Goal: Task Accomplishment & Management: Use online tool/utility

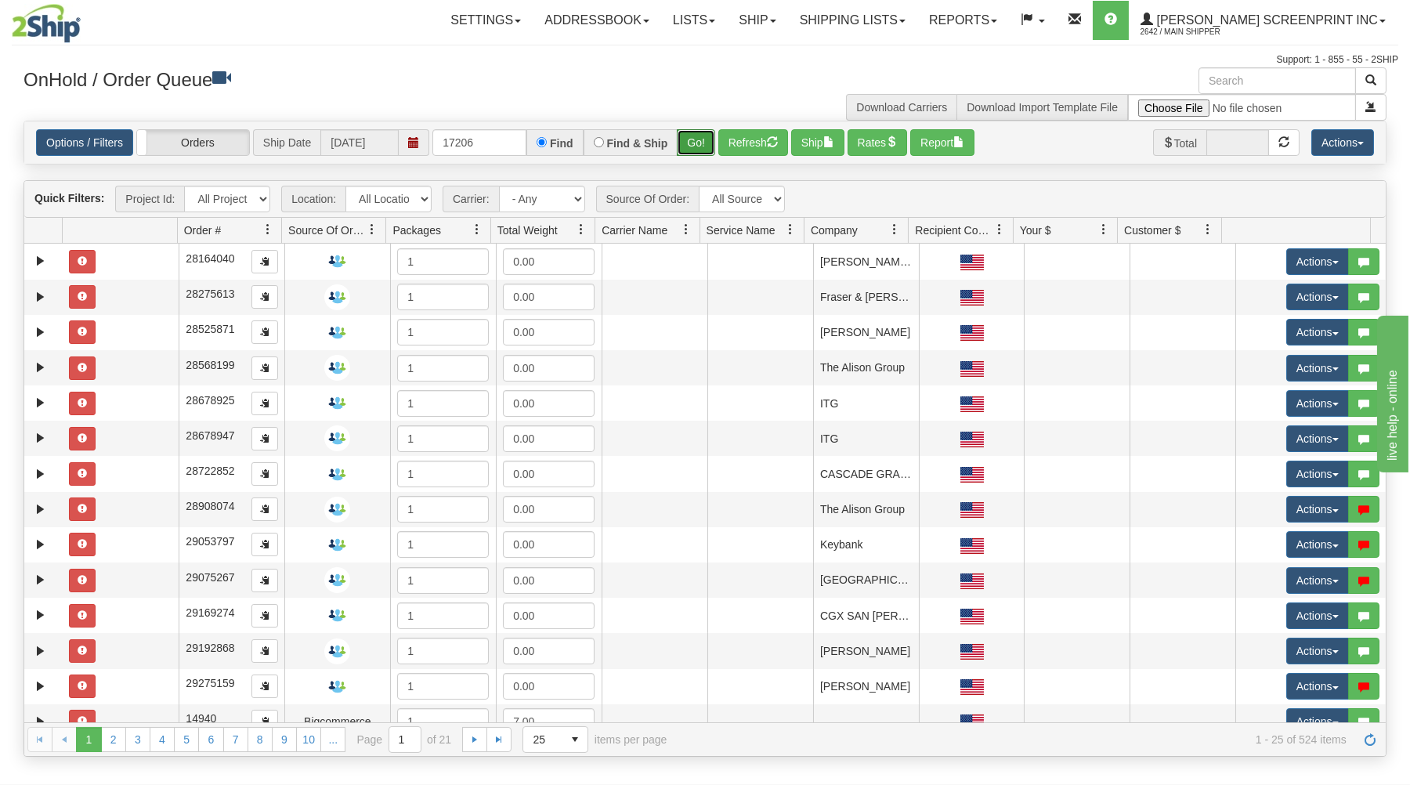
click at [688, 140] on button "Go!" at bounding box center [696, 142] width 38 height 27
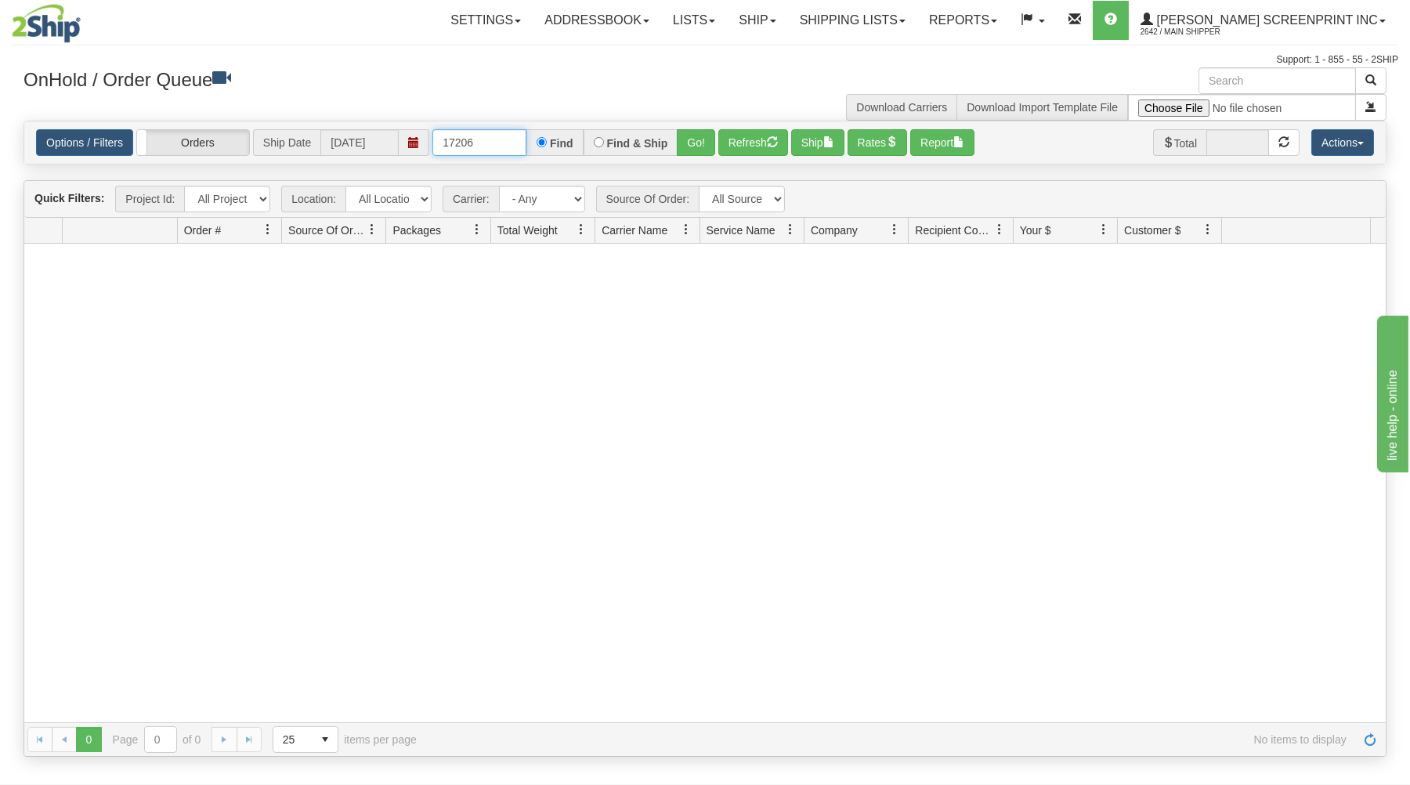
click at [525, 146] on input "17206" at bounding box center [479, 142] width 94 height 27
click at [688, 136] on button "Go!" at bounding box center [696, 142] width 38 height 27
click at [519, 145] on input "17209" at bounding box center [479, 142] width 94 height 27
click at [691, 135] on button "Go!" at bounding box center [696, 142] width 38 height 27
click at [507, 143] on input "17210" at bounding box center [479, 142] width 94 height 27
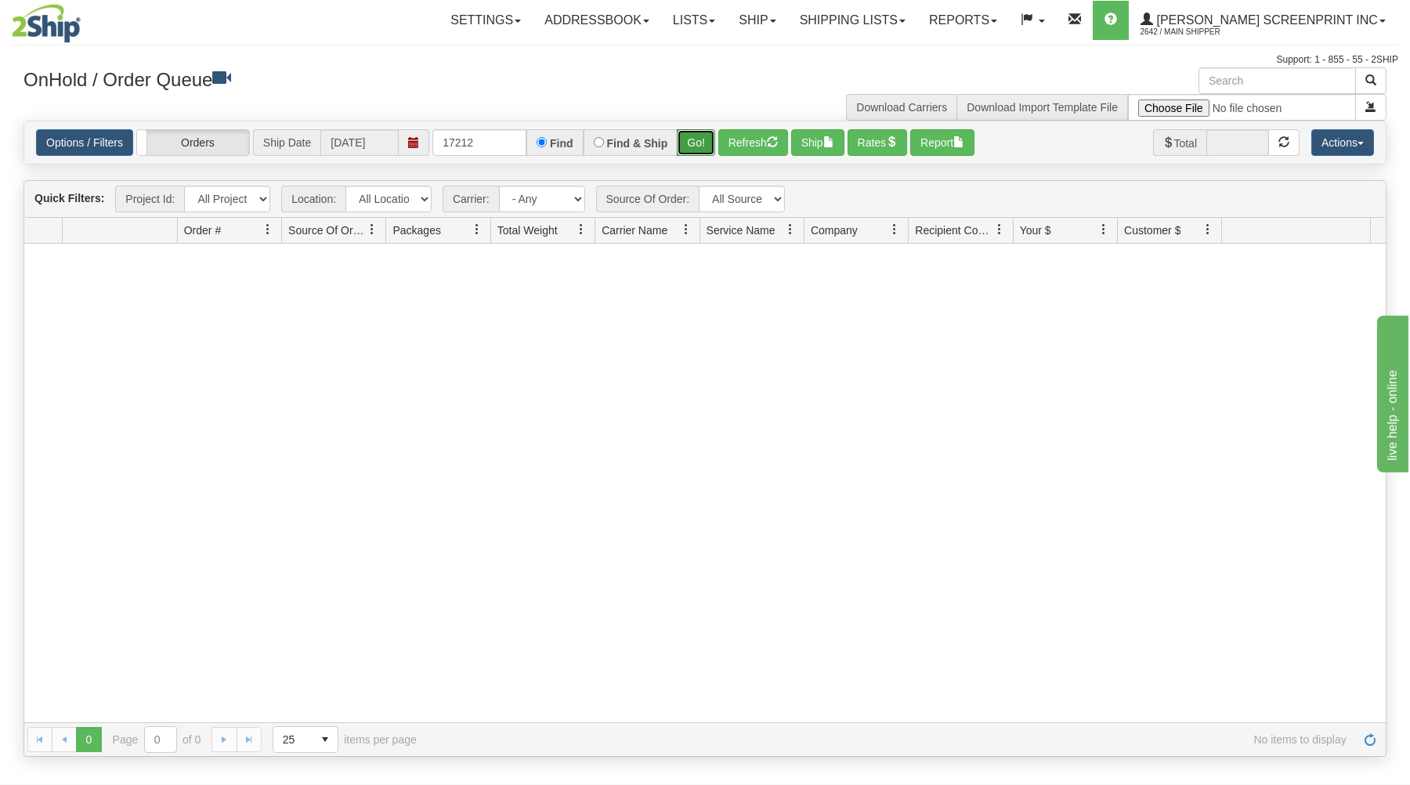
click at [681, 138] on button "Go!" at bounding box center [696, 142] width 38 height 27
click at [501, 144] on input "17212" at bounding box center [479, 142] width 94 height 27
click at [696, 142] on button "Go!" at bounding box center [696, 142] width 38 height 27
click at [502, 146] on input "17213" at bounding box center [479, 142] width 94 height 27
click at [710, 136] on button "Go!" at bounding box center [696, 142] width 38 height 27
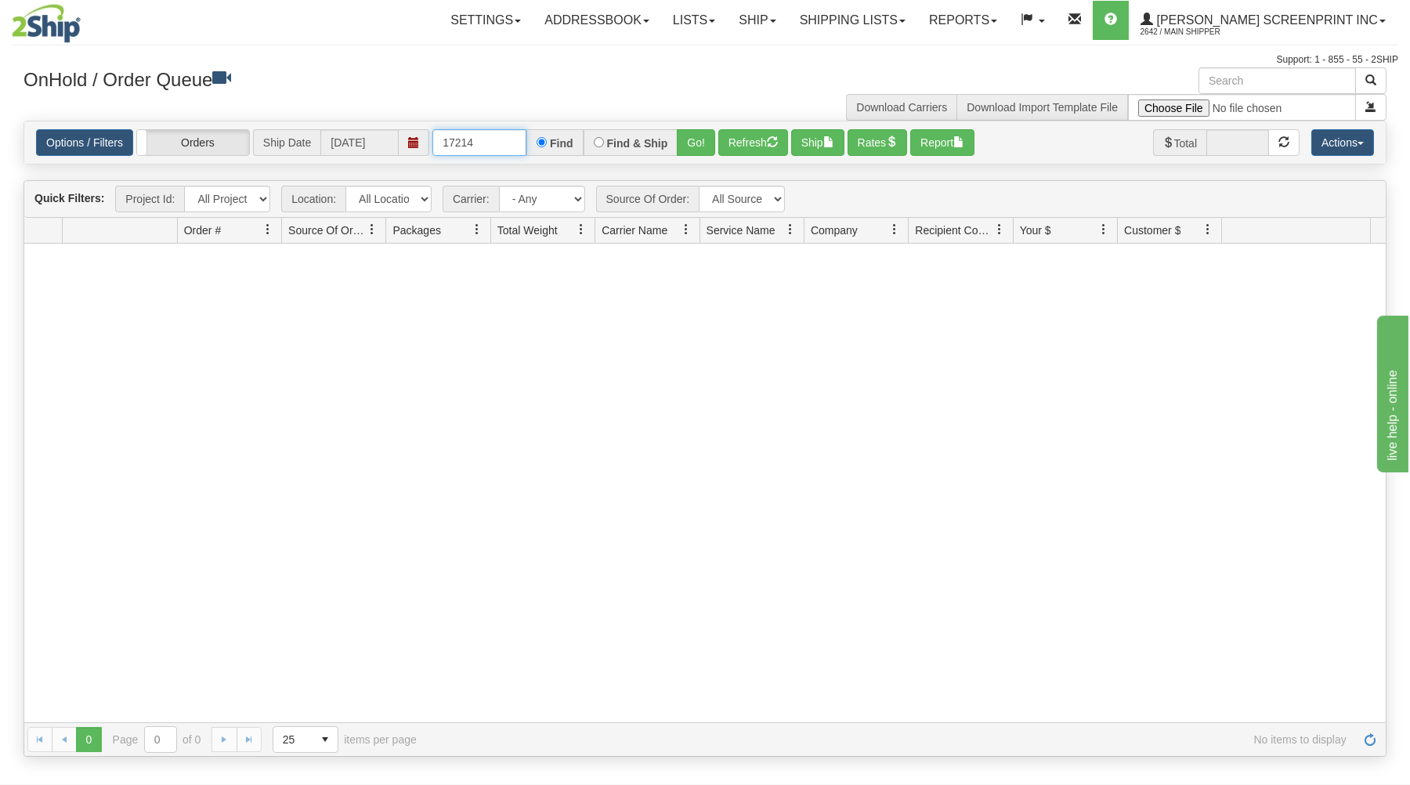
click at [482, 136] on input "17214" at bounding box center [479, 142] width 94 height 27
click at [703, 141] on button "Go!" at bounding box center [696, 142] width 38 height 27
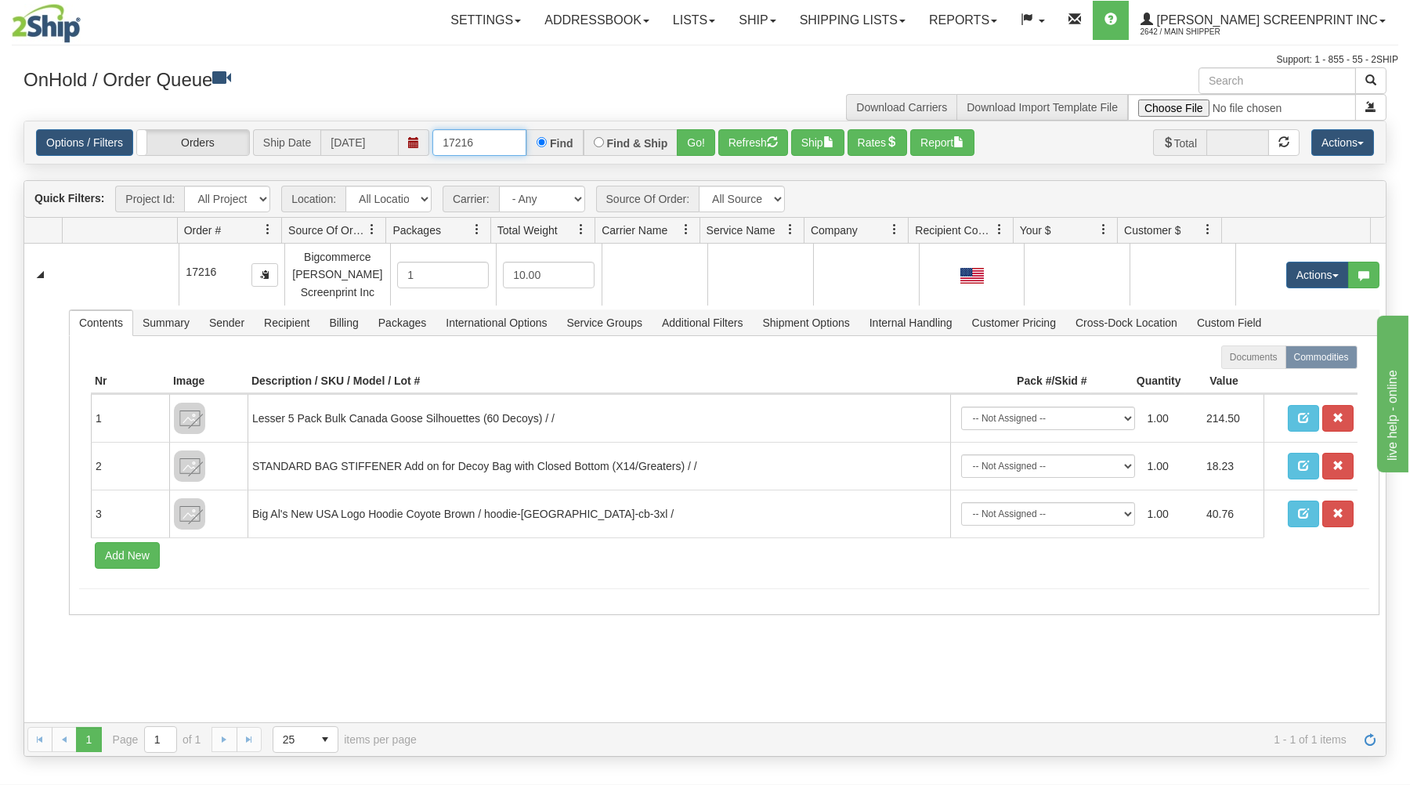
click at [504, 150] on input "17216" at bounding box center [479, 142] width 94 height 27
click at [696, 135] on button "Go!" at bounding box center [696, 142] width 38 height 27
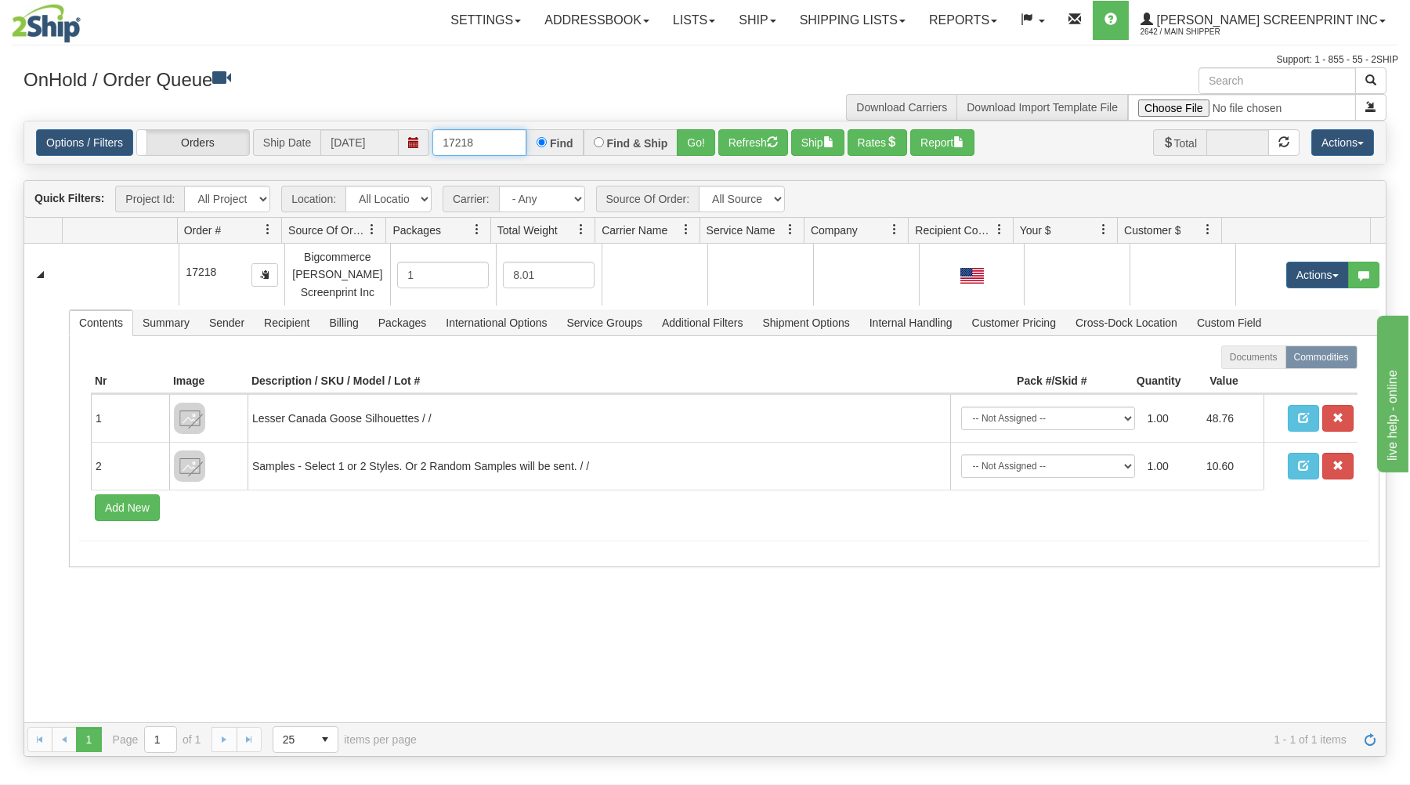
click at [508, 143] on input "17218" at bounding box center [479, 142] width 94 height 27
click at [703, 138] on button "Go!" at bounding box center [696, 142] width 38 height 27
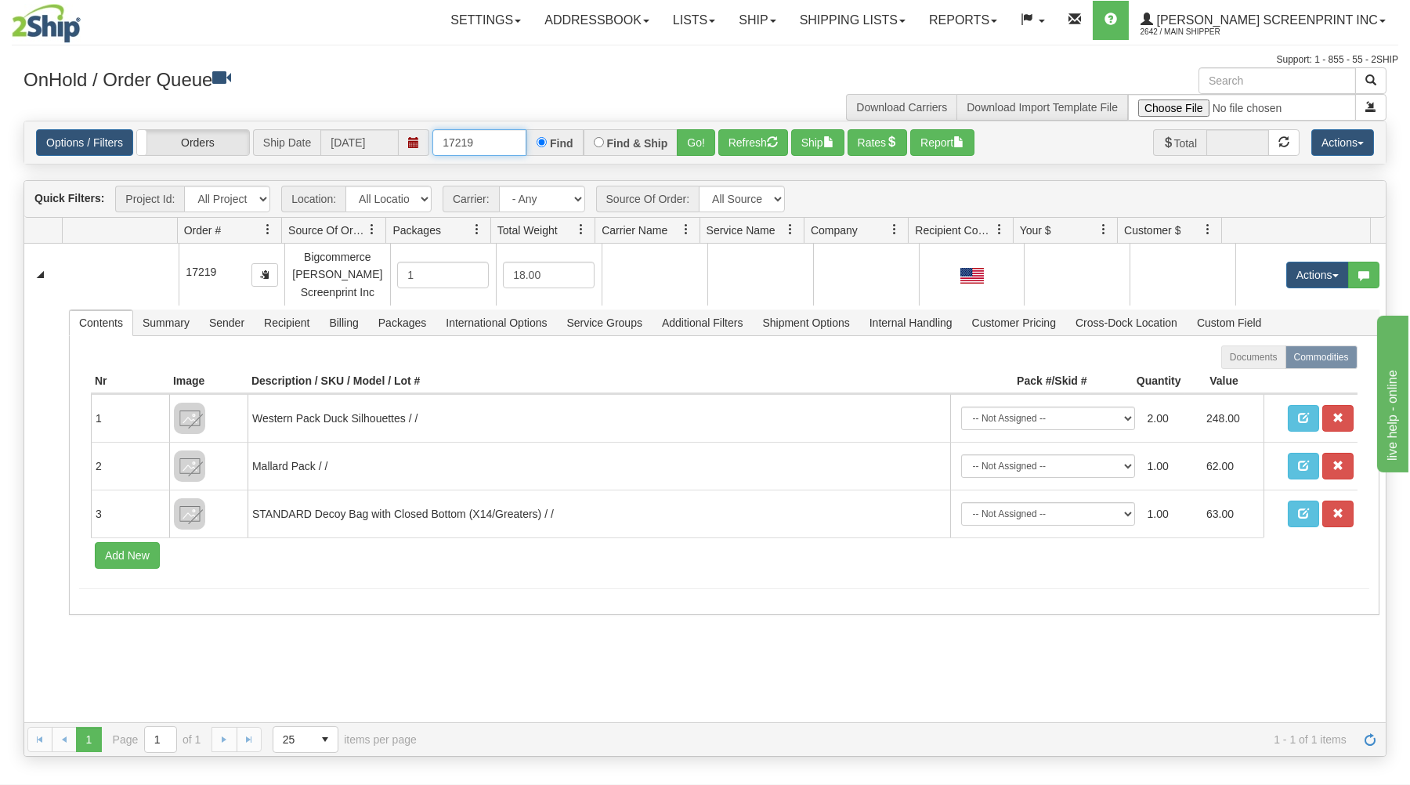
click at [512, 140] on input "17219" at bounding box center [479, 142] width 94 height 27
click at [482, 143] on input "17220" at bounding box center [479, 142] width 94 height 27
type input "17220"
click at [714, 134] on button "Go!" at bounding box center [696, 142] width 38 height 27
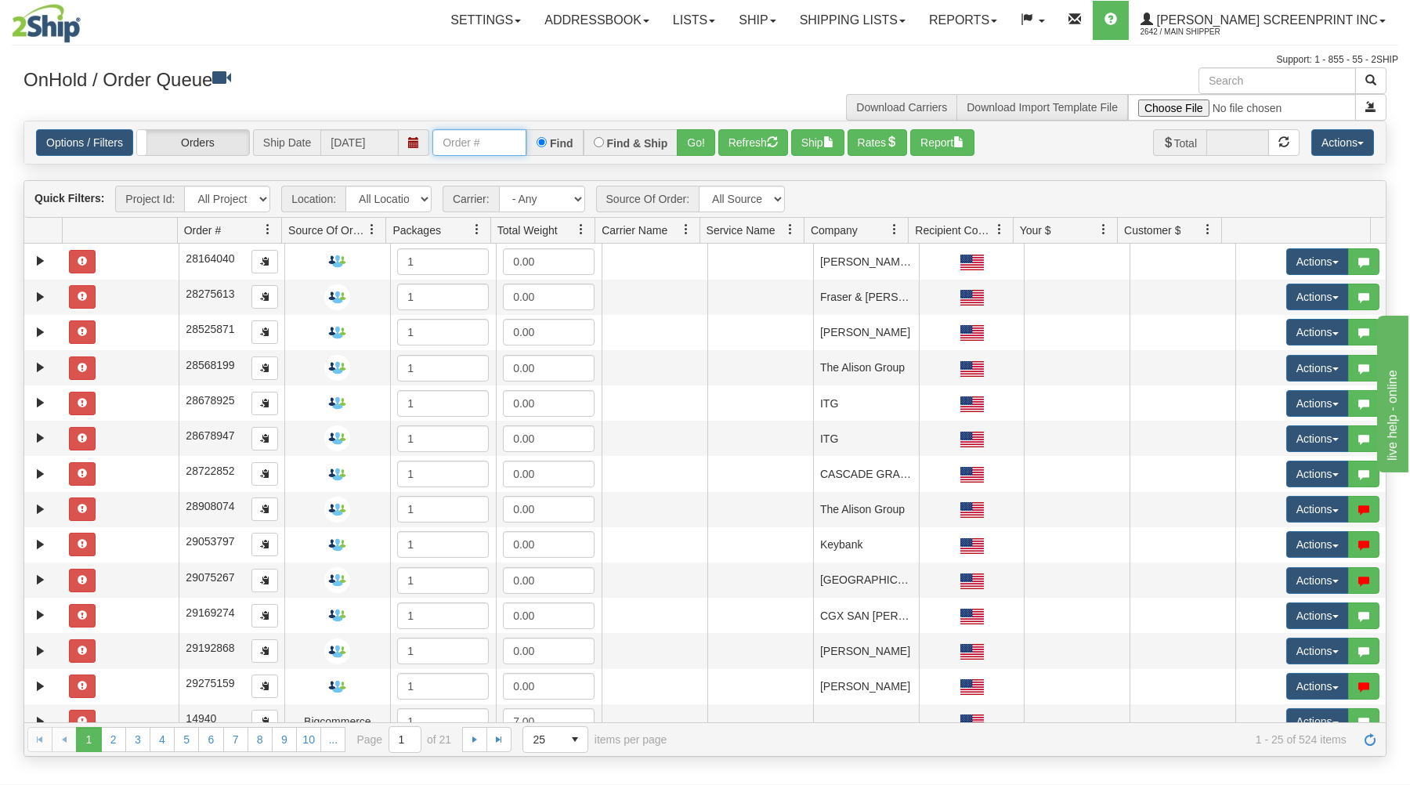
click at [464, 147] on input "text" at bounding box center [479, 142] width 94 height 27
type input "17217"
click at [703, 147] on button "Go!" at bounding box center [696, 142] width 38 height 27
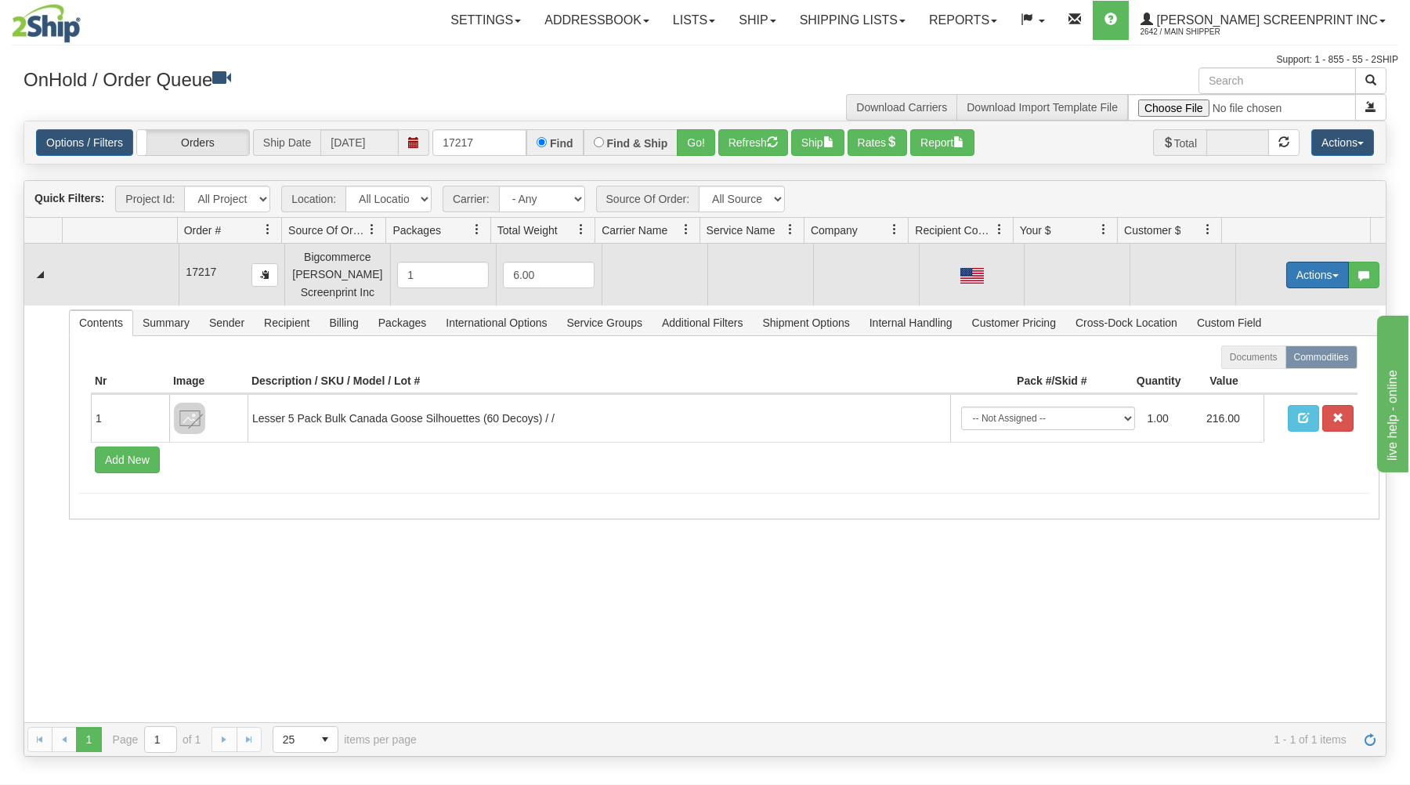
click at [1287, 272] on button "Actions" at bounding box center [1317, 275] width 63 height 27
click at [1264, 301] on link "Open" at bounding box center [1285, 305] width 125 height 20
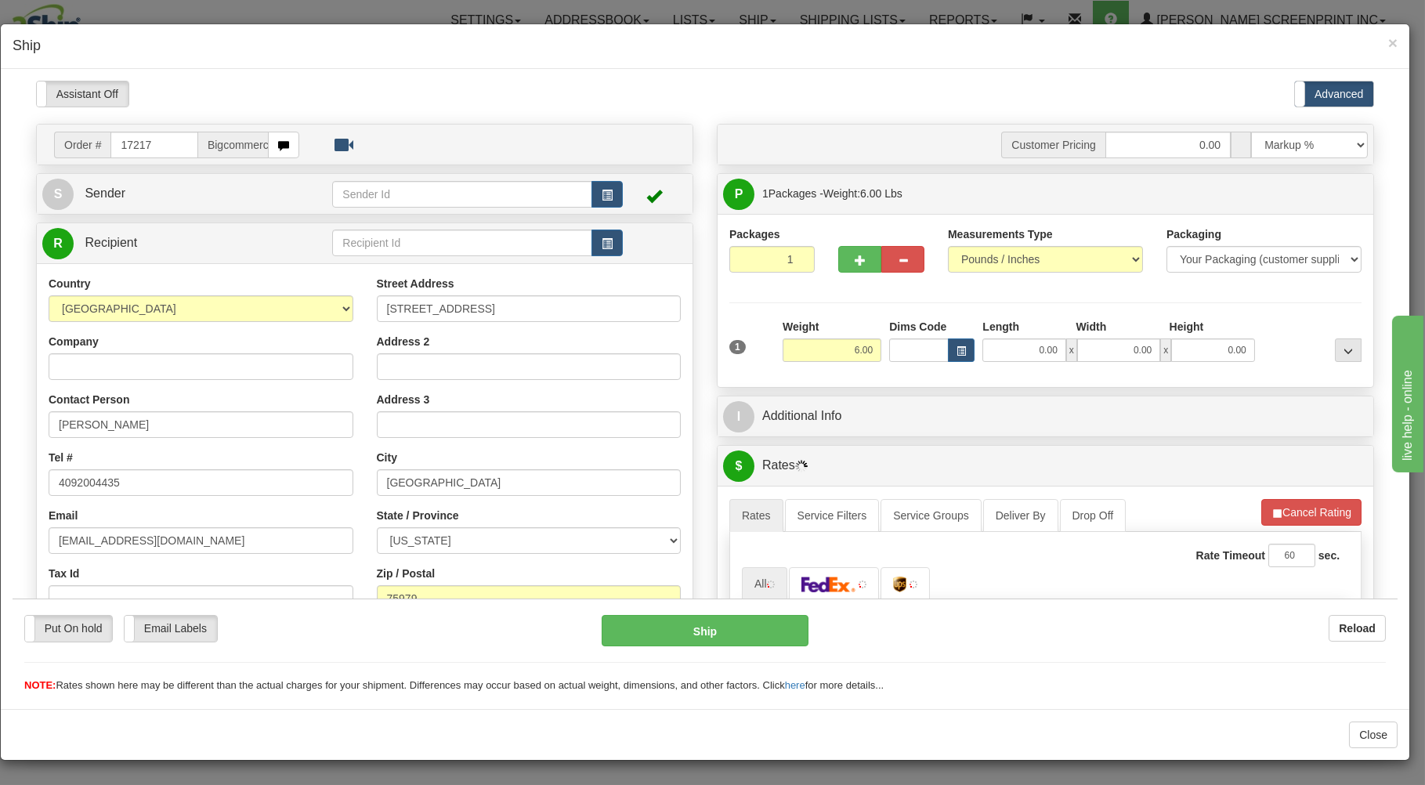
type input "20.55"
click at [1012, 349] on input "0.00" at bounding box center [1023, 349] width 83 height 23
type input "26.00"
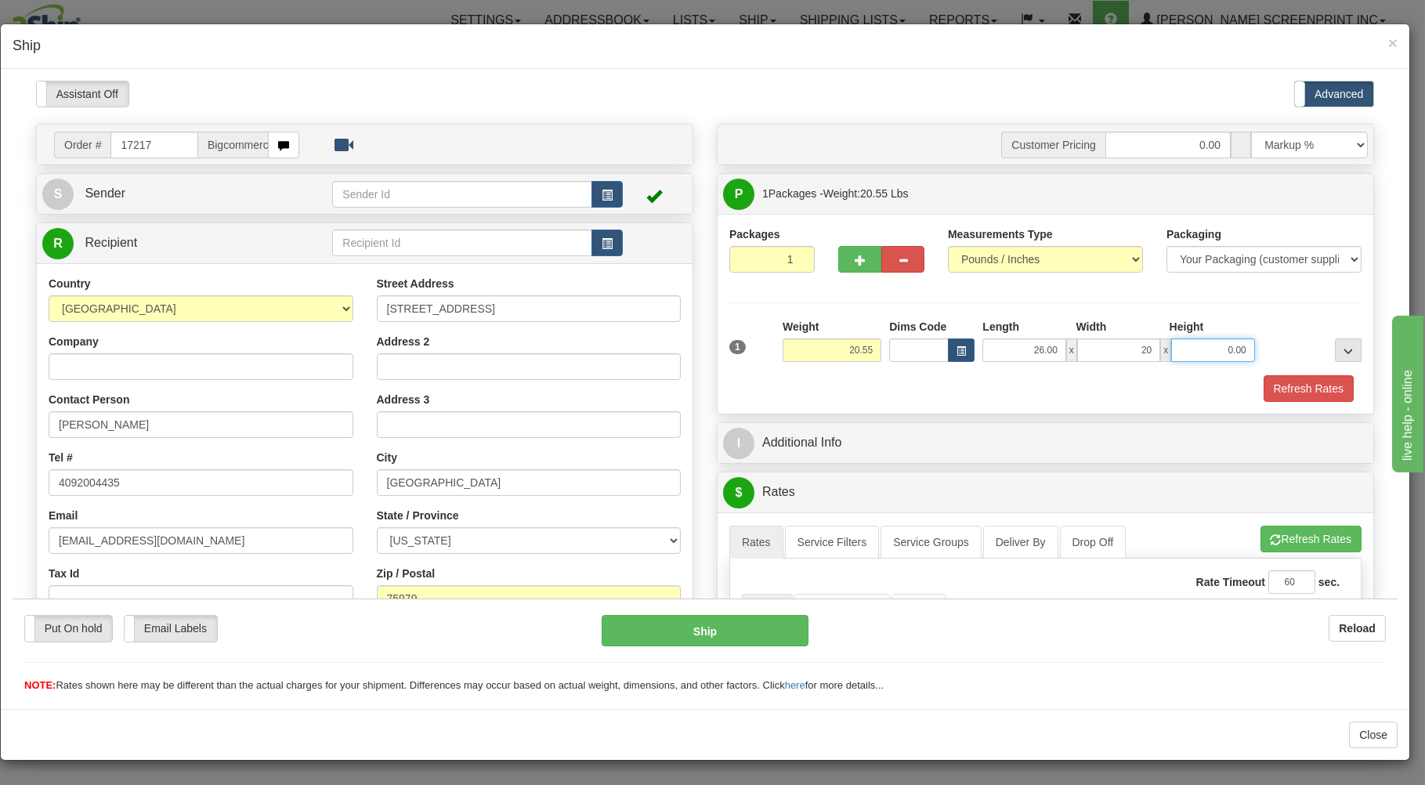
type input "20.00"
type input "20.65"
type input "7"
type input "20.55"
type input "7.00"
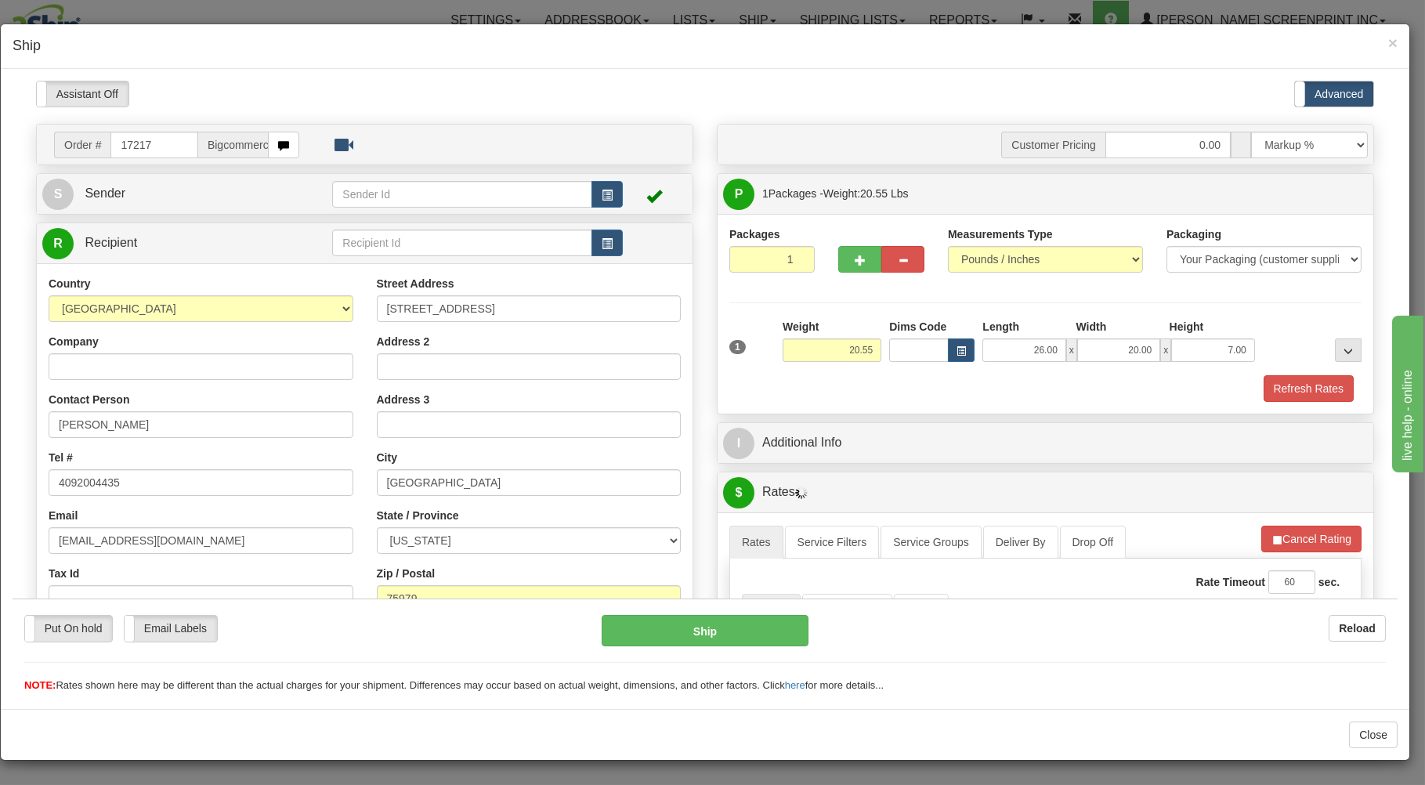
click at [1055, 383] on div "Refresh Rates" at bounding box center [1045, 387] width 640 height 27
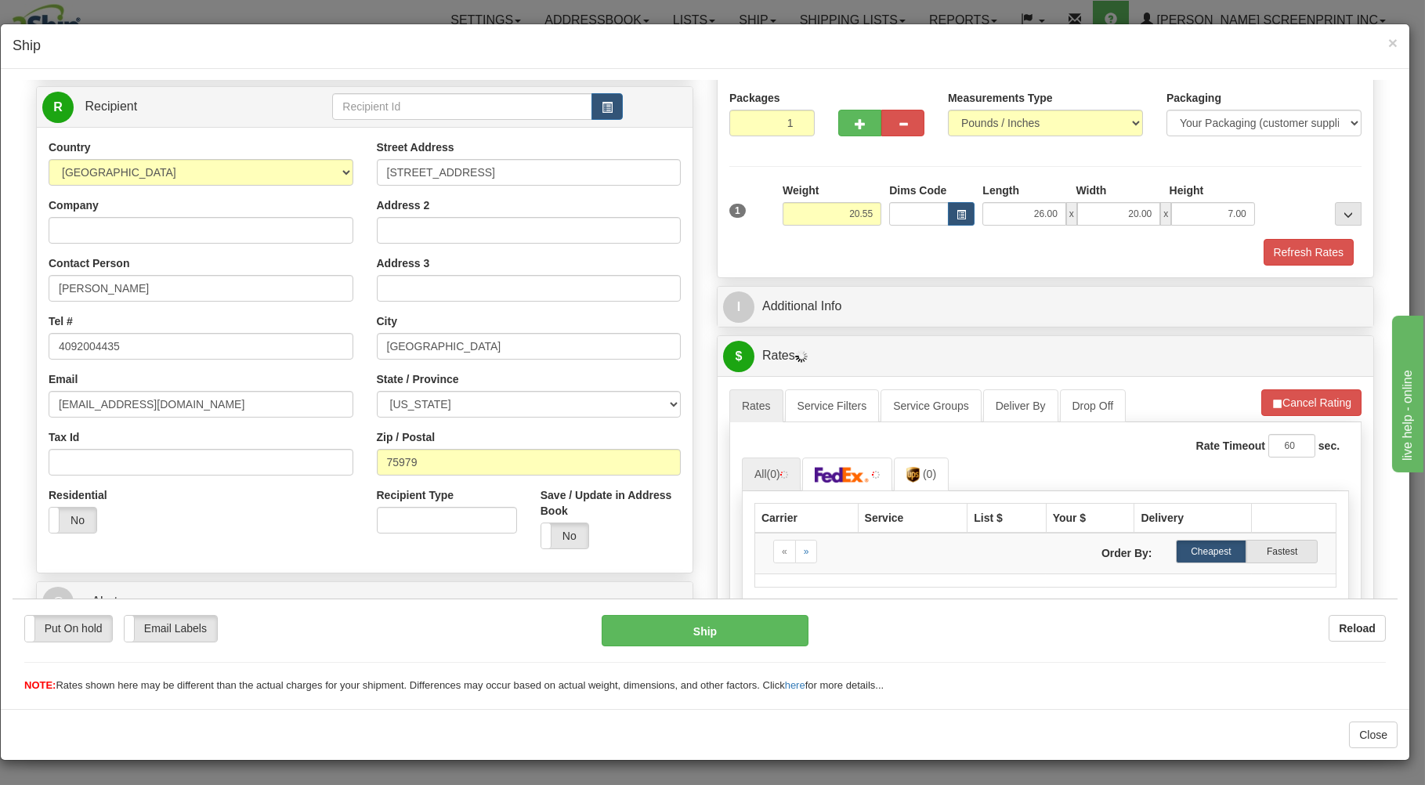
scroll to position [335, 0]
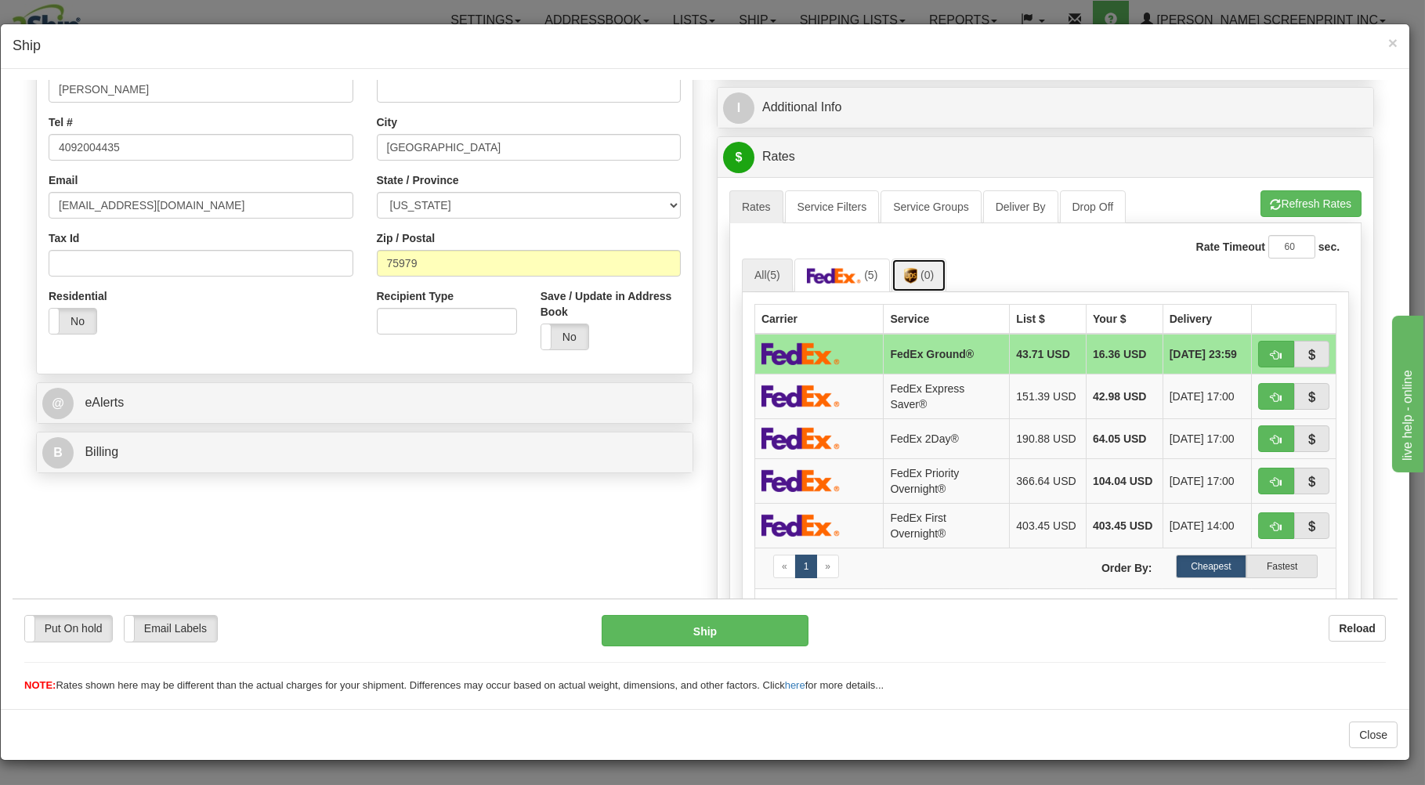
click at [907, 285] on link "(0)" at bounding box center [918, 275] width 55 height 34
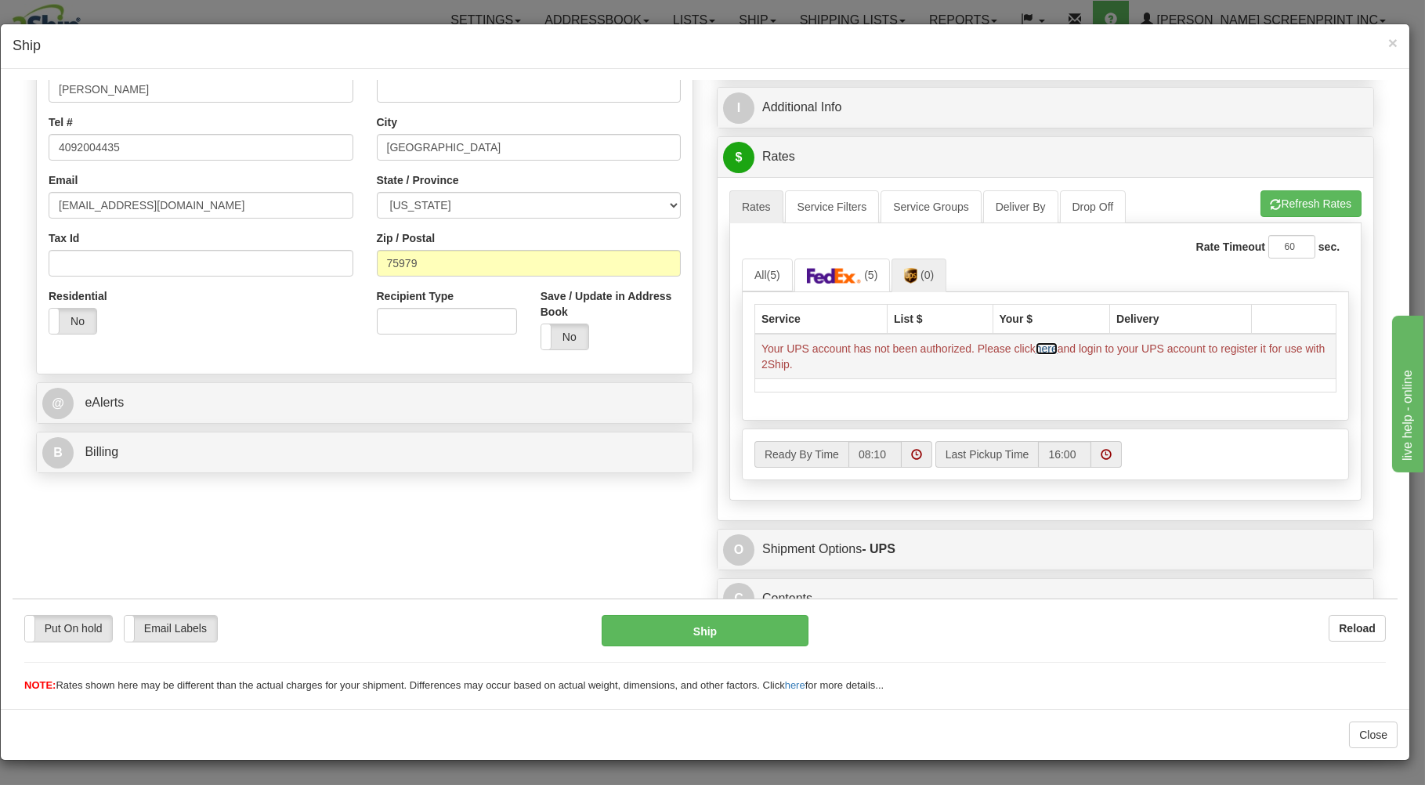
click at [1037, 351] on link "here" at bounding box center [1046, 347] width 22 height 13
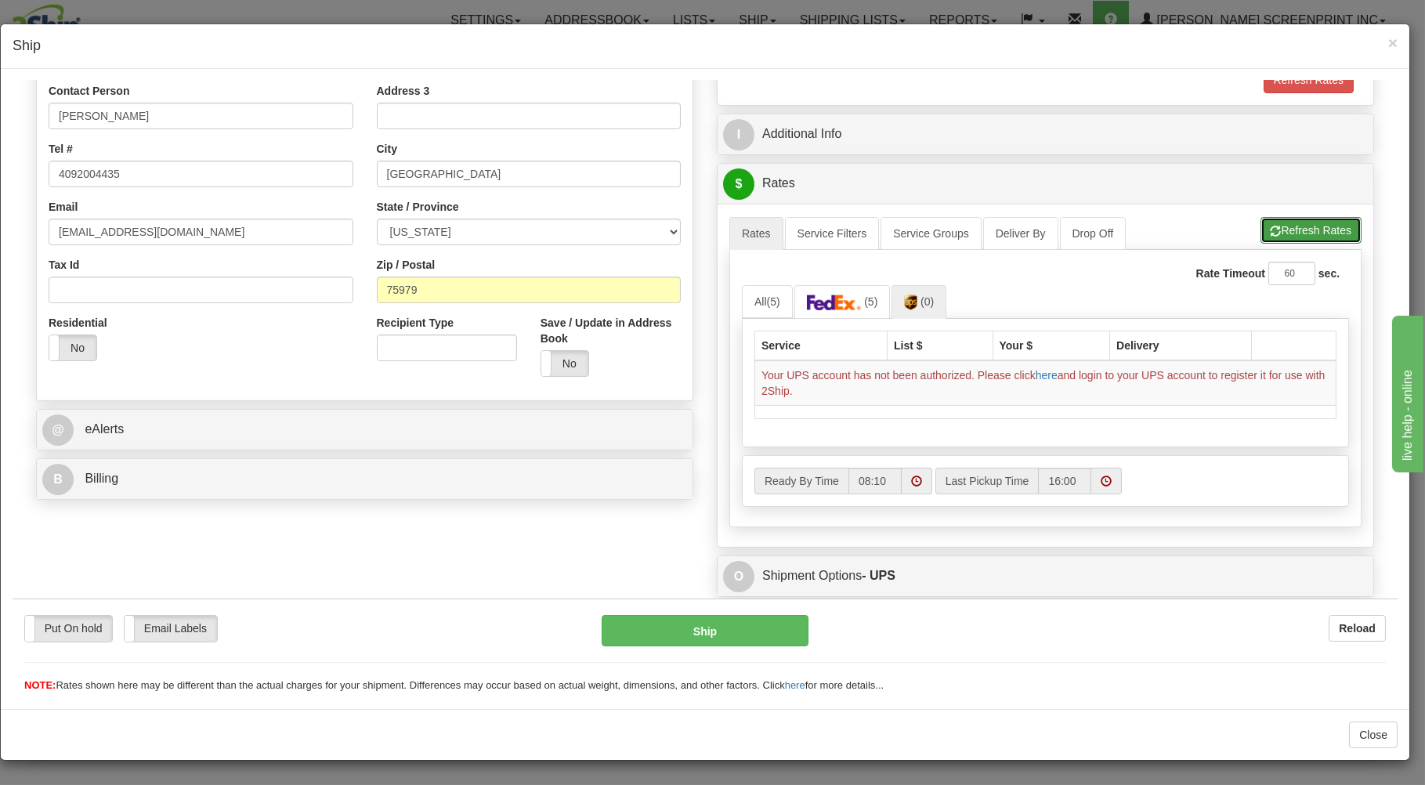
click at [1263, 229] on button "Refresh Rates" at bounding box center [1310, 229] width 101 height 27
click at [1270, 233] on span "button" at bounding box center [1275, 231] width 11 height 10
click at [1049, 380] on link "here" at bounding box center [1046, 374] width 22 height 13
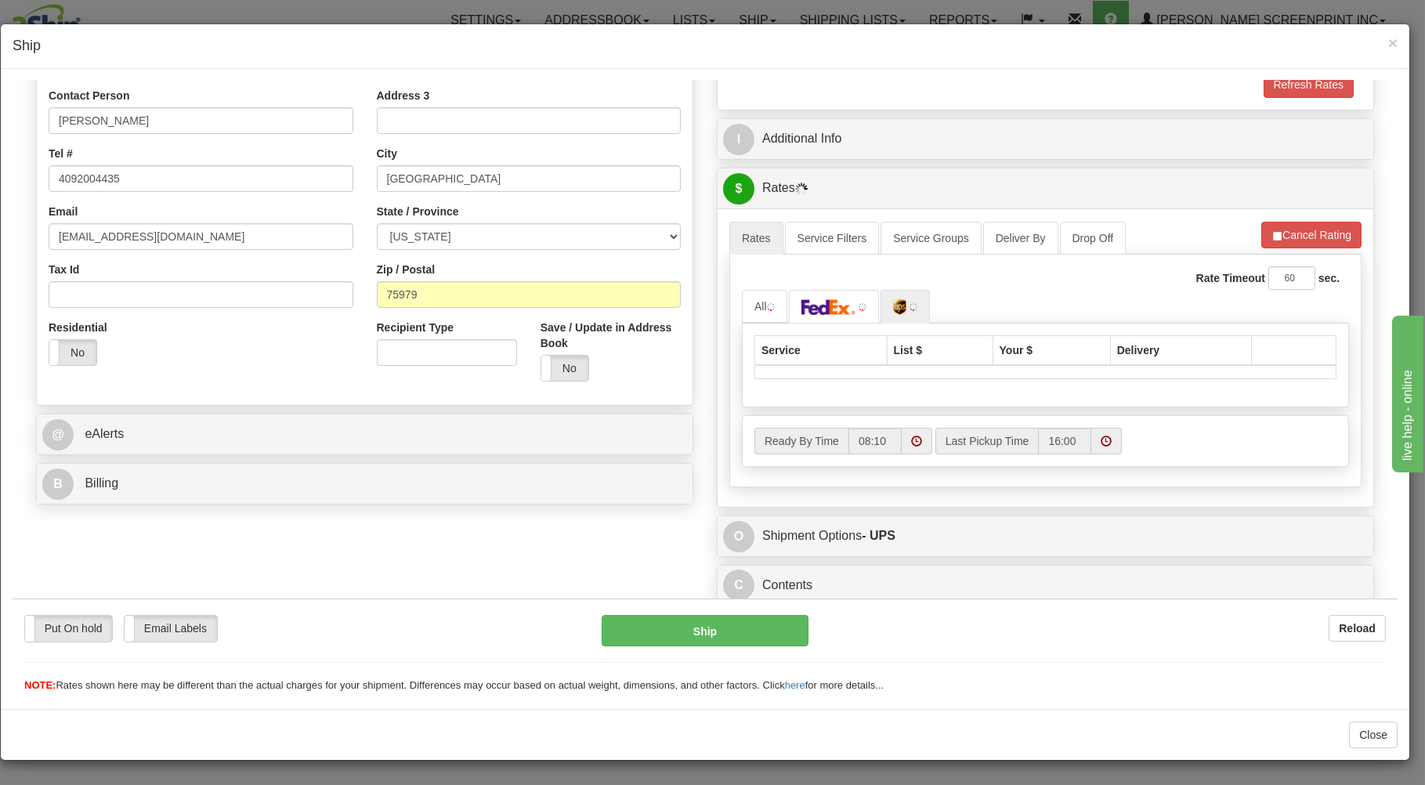
type input "20.55"
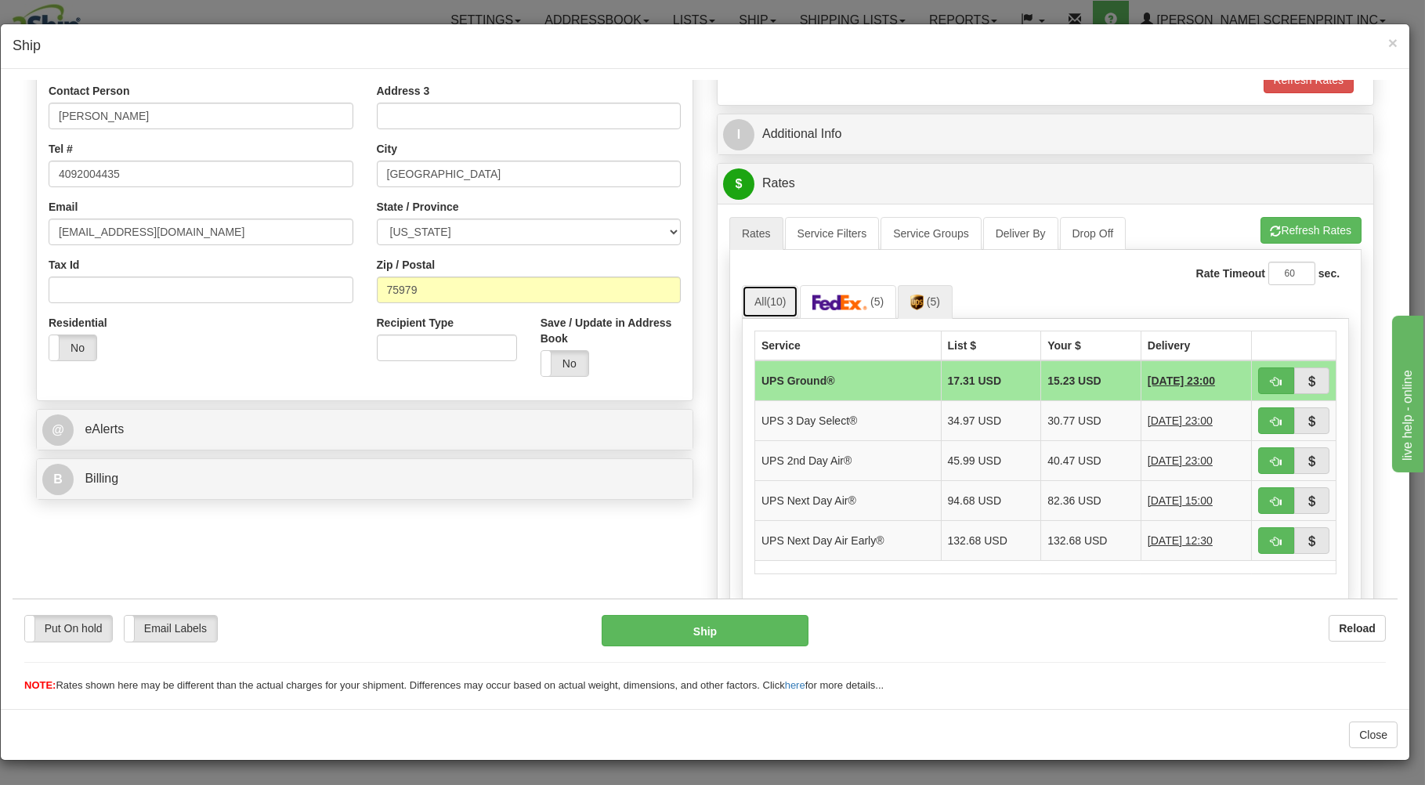
click at [767, 304] on span "(10)" at bounding box center [777, 301] width 20 height 13
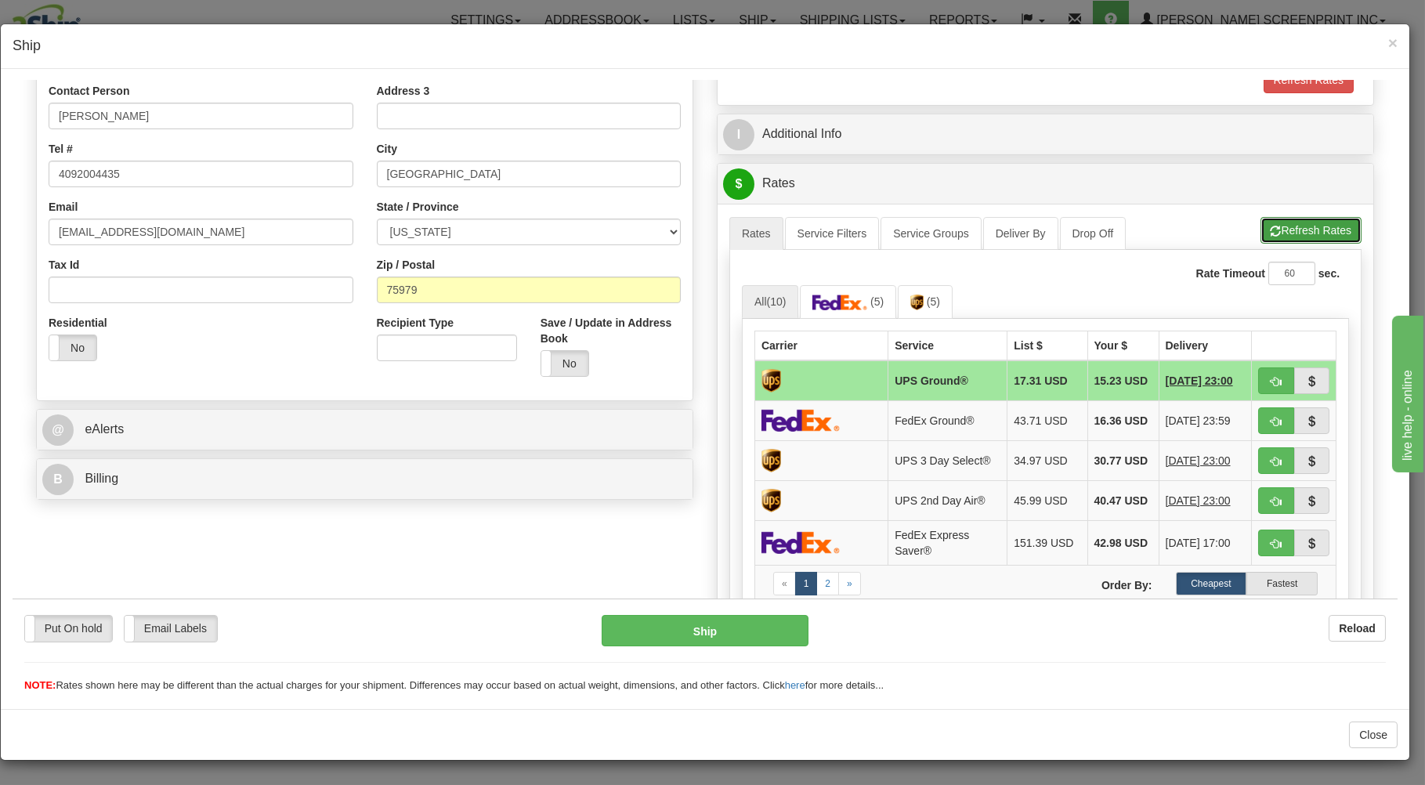
click at [1265, 229] on button "Refresh Rates" at bounding box center [1310, 229] width 101 height 27
click at [1268, 381] on button "button" at bounding box center [1276, 380] width 36 height 27
type input "03"
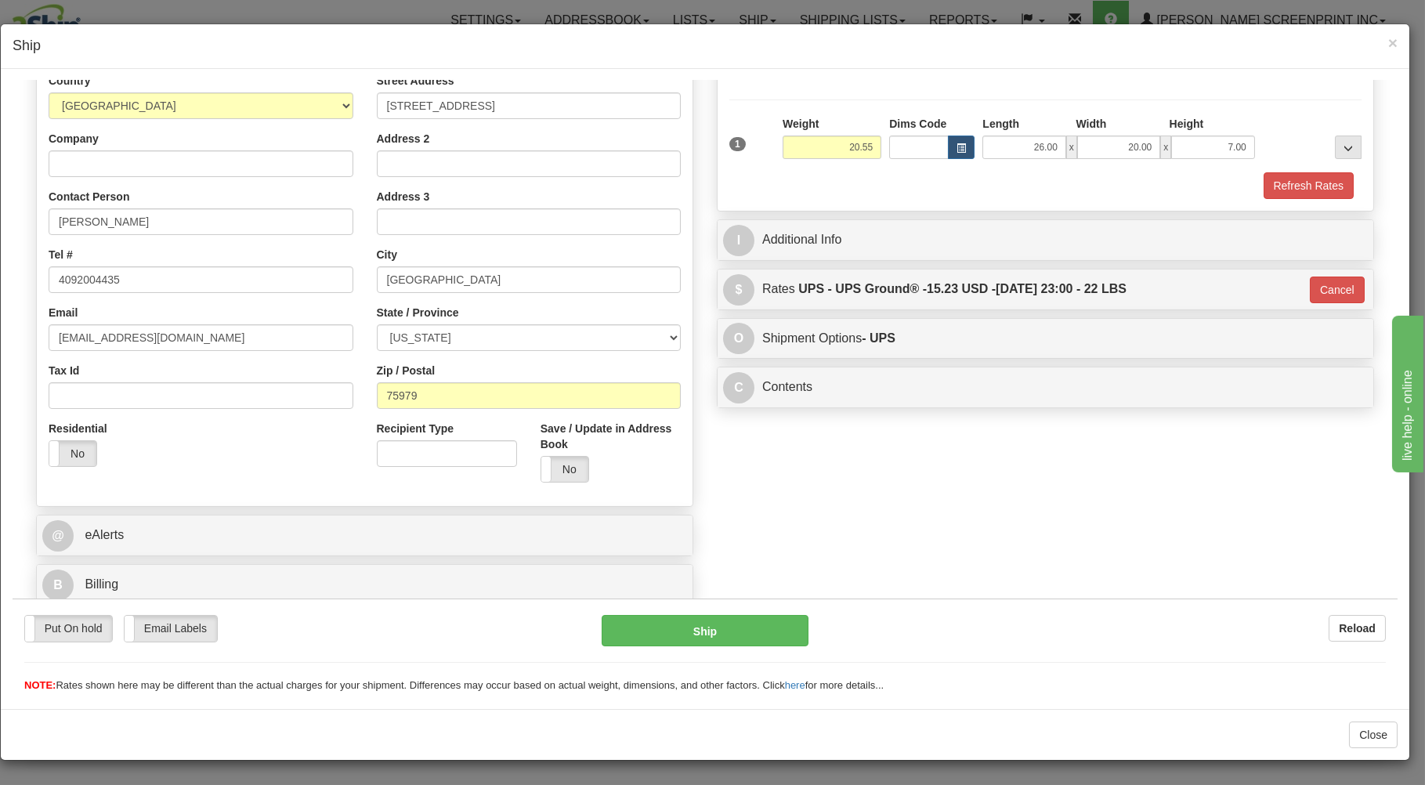
scroll to position [206, 0]
click at [758, 629] on button "Ship" at bounding box center [706, 629] width 208 height 31
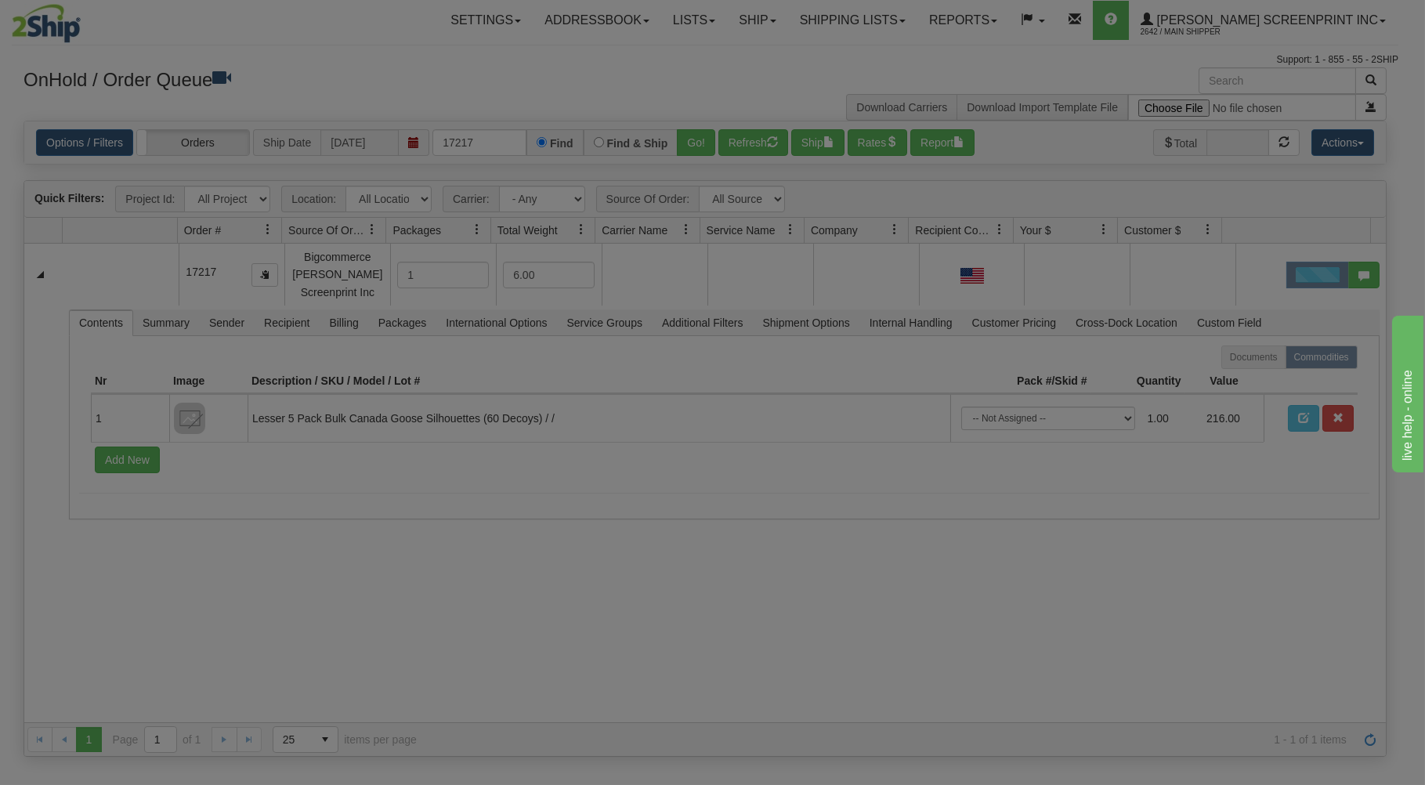
scroll to position [0, 0]
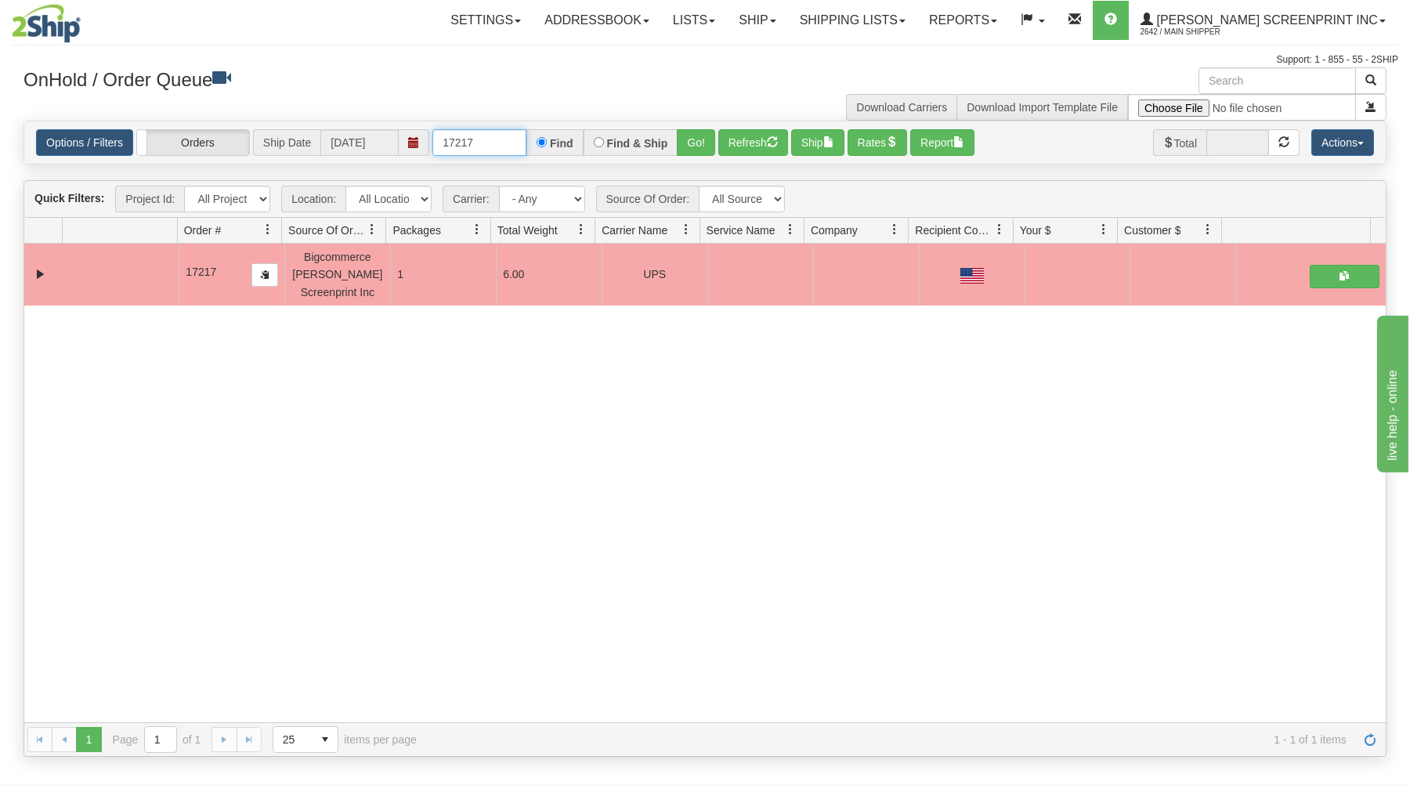
drag, startPoint x: 443, startPoint y: 142, endPoint x: 604, endPoint y: 130, distance: 161.8
click at [604, 130] on div "17217 Find Find & Ship Go!" at bounding box center [573, 142] width 283 height 27
type input "17220"
drag, startPoint x: 690, startPoint y: 136, endPoint x: 675, endPoint y: 169, distance: 36.8
click at [687, 137] on button "Go!" at bounding box center [696, 142] width 38 height 27
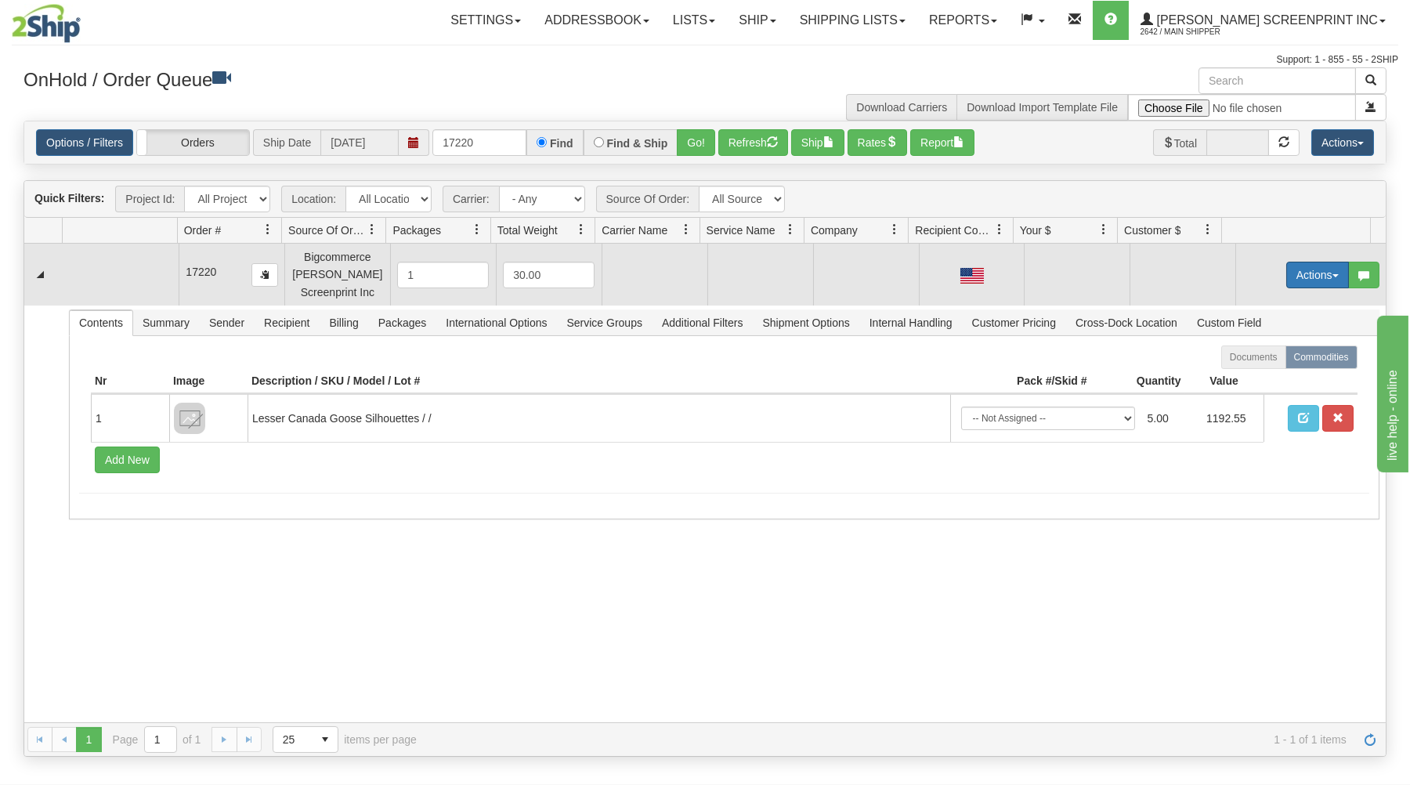
click at [1320, 270] on button "Actions" at bounding box center [1317, 275] width 63 height 27
click at [1284, 303] on link "Open" at bounding box center [1285, 305] width 125 height 20
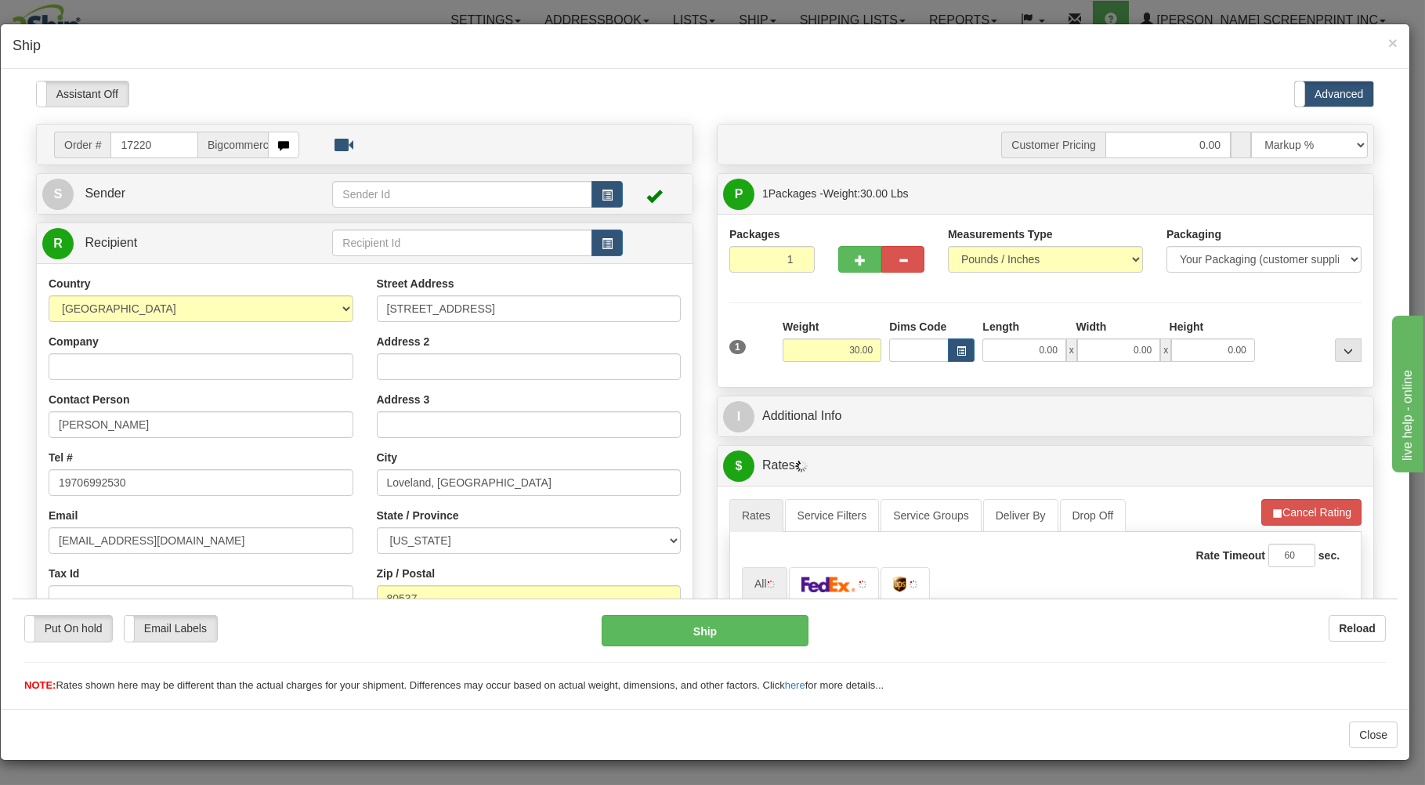
type input "20.70"
click at [1016, 356] on input "0.00" at bounding box center [1023, 349] width 83 height 23
type input "26.00"
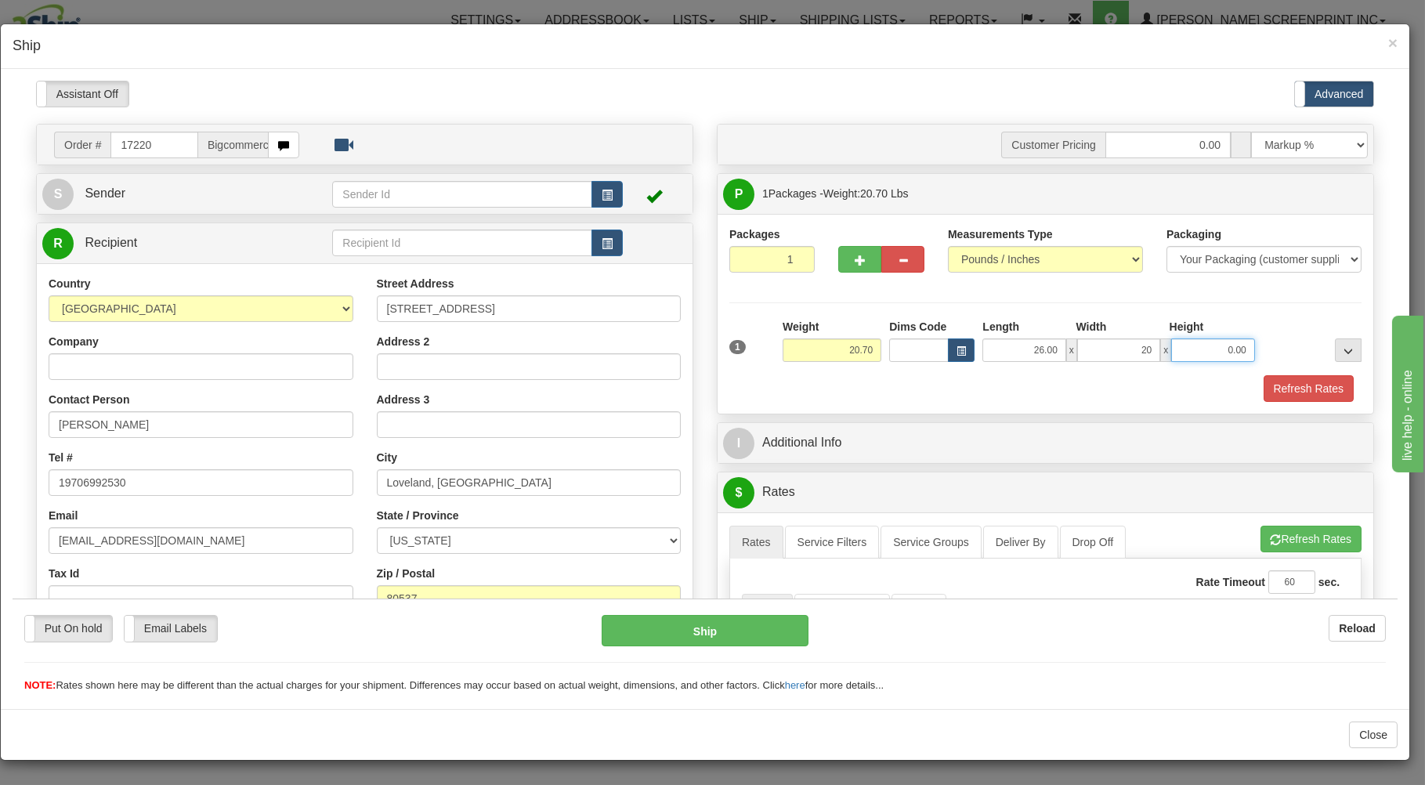
type input "20.00"
type input "7.00"
click at [1020, 386] on div "Refresh Rates" at bounding box center [1045, 387] width 640 height 27
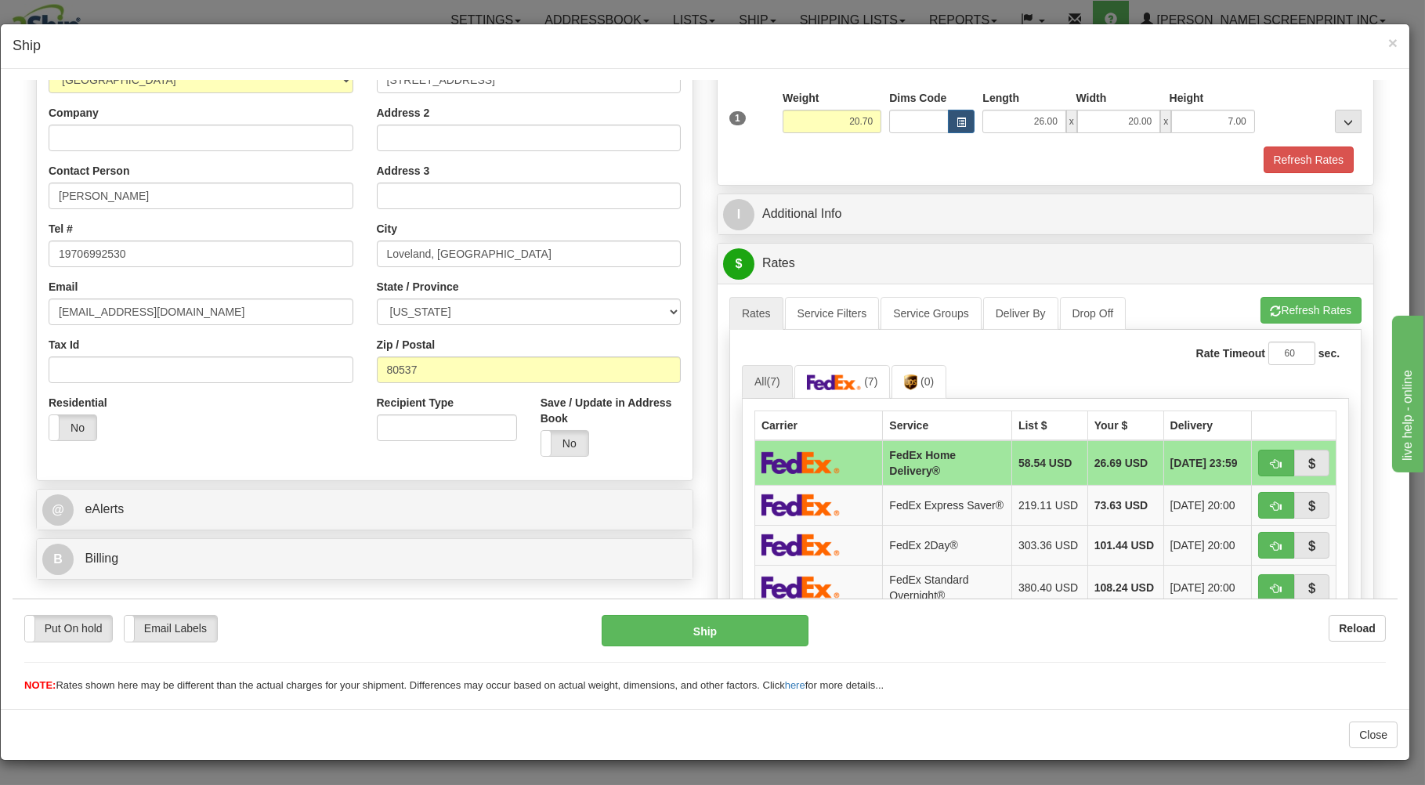
scroll to position [251, 0]
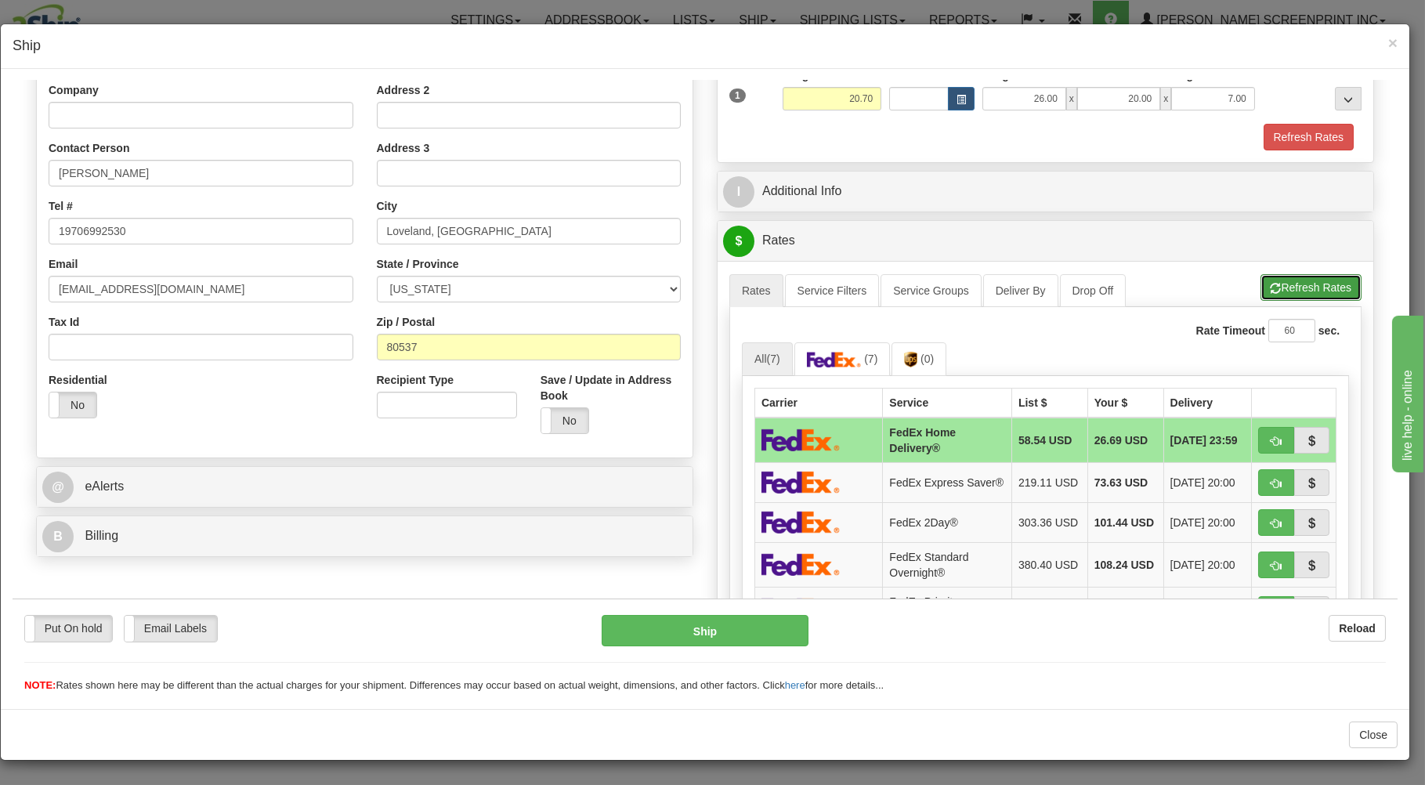
click at [1290, 284] on button "Refresh Rates" at bounding box center [1310, 286] width 101 height 27
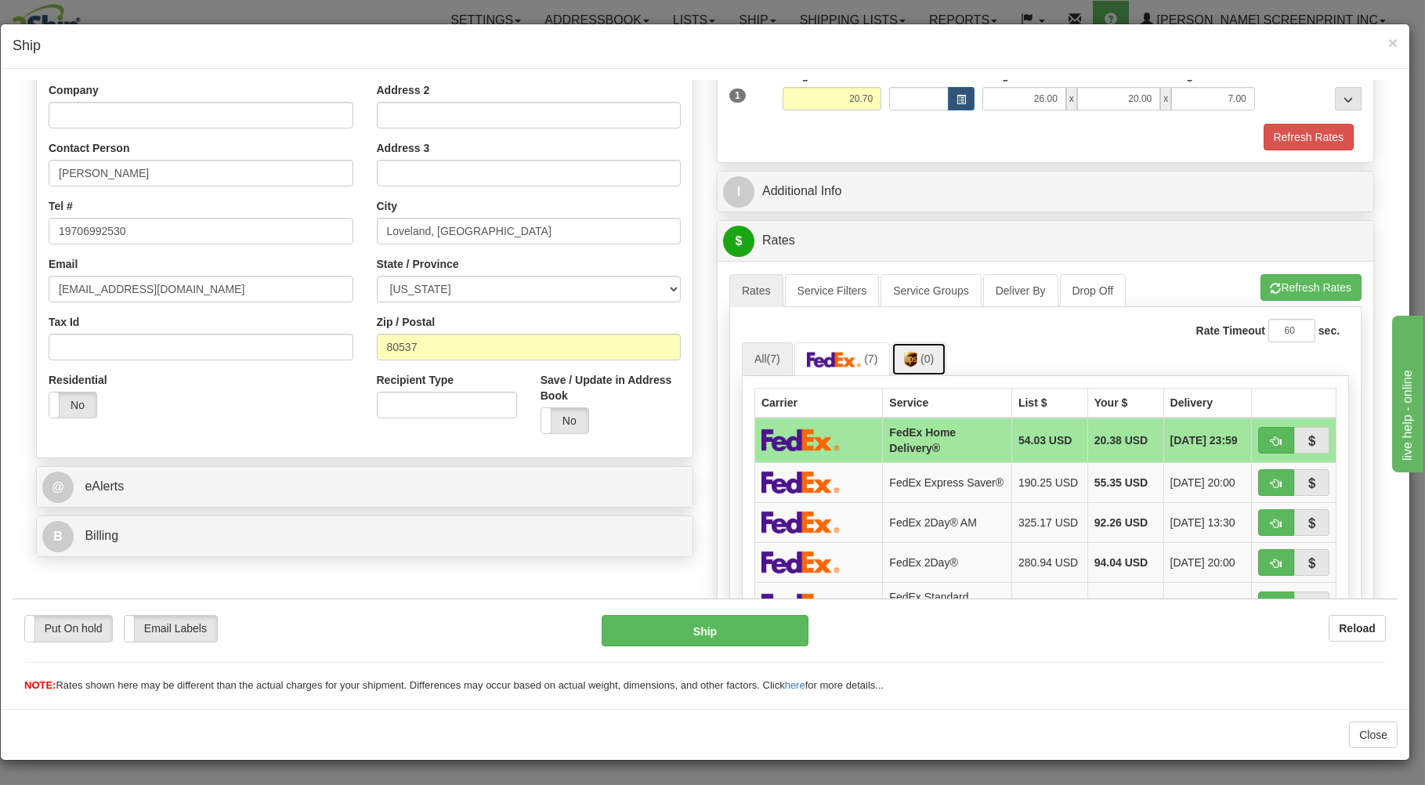
drag, startPoint x: 917, startPoint y: 360, endPoint x: 1036, endPoint y: 357, distance: 119.1
click at [920, 360] on span "(0)" at bounding box center [926, 358] width 13 height 13
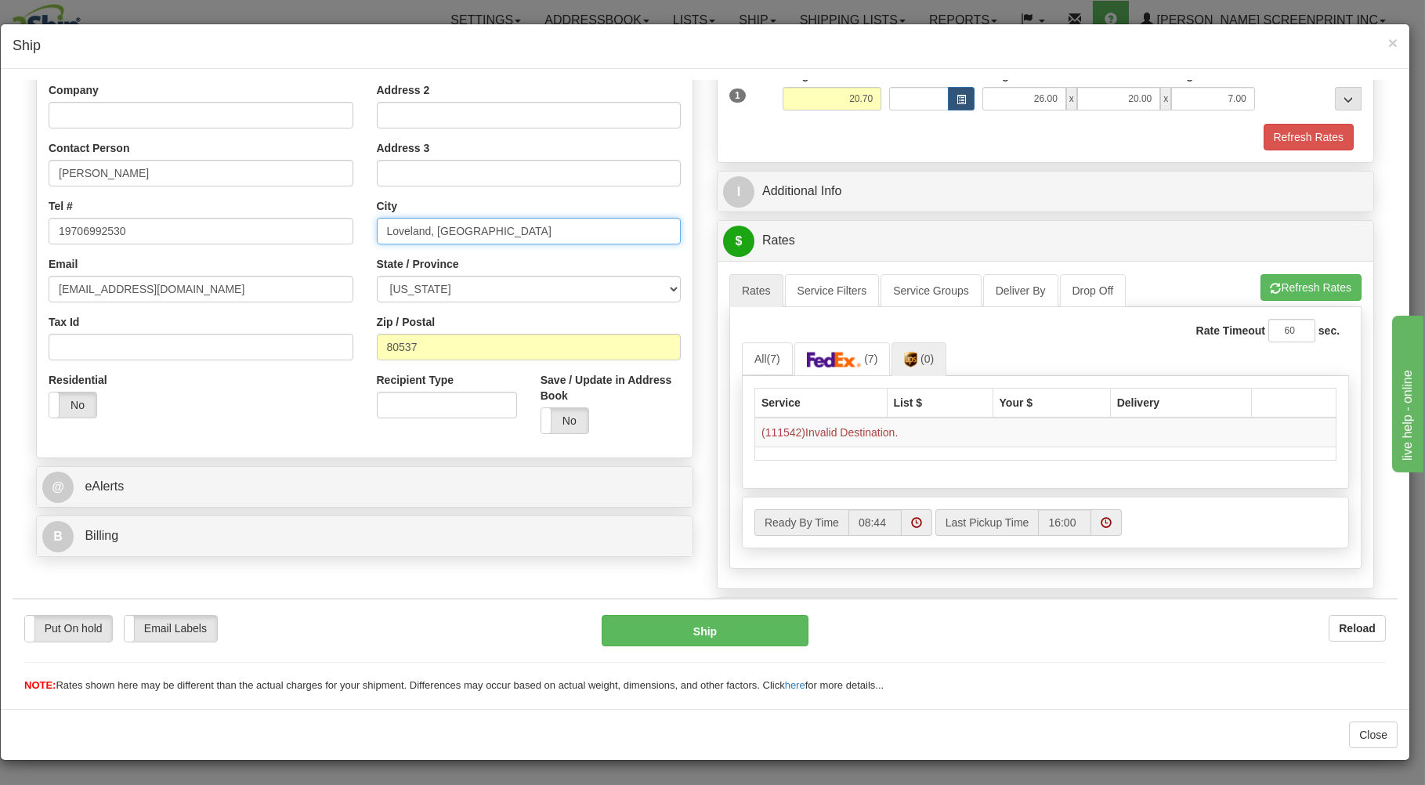
drag, startPoint x: 482, startPoint y: 231, endPoint x: 472, endPoint y: 231, distance: 10.2
click at [481, 231] on input "Loveland, CO" at bounding box center [529, 230] width 305 height 27
type input "Loveland"
drag, startPoint x: 1043, startPoint y: 315, endPoint x: 1222, endPoint y: 315, distance: 179.4
click at [1053, 315] on div "Rate Timeout 60 sec. All (7) (7) (0) Carrier 1" at bounding box center [1045, 437] width 632 height 262
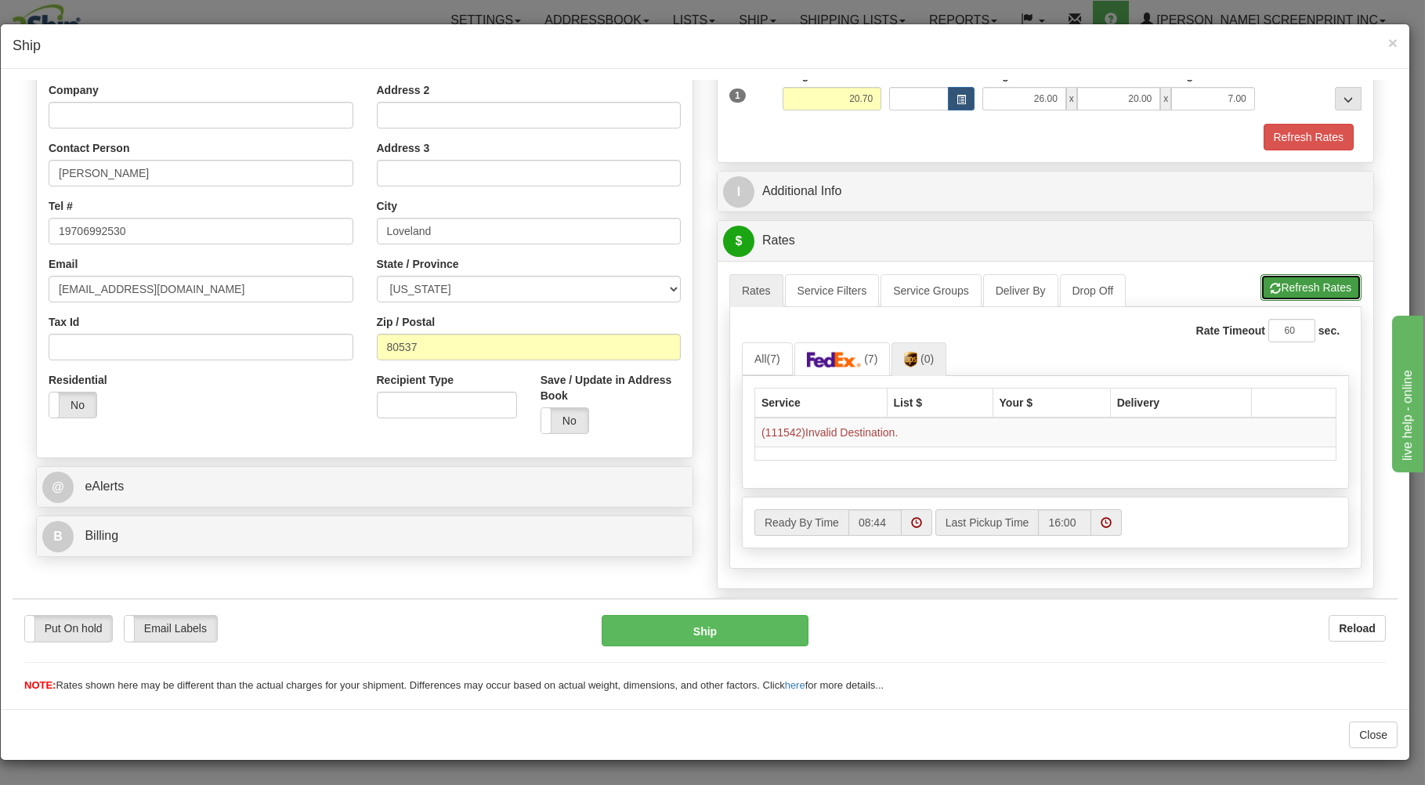
click at [1334, 281] on button "Refresh Rates" at bounding box center [1310, 286] width 101 height 27
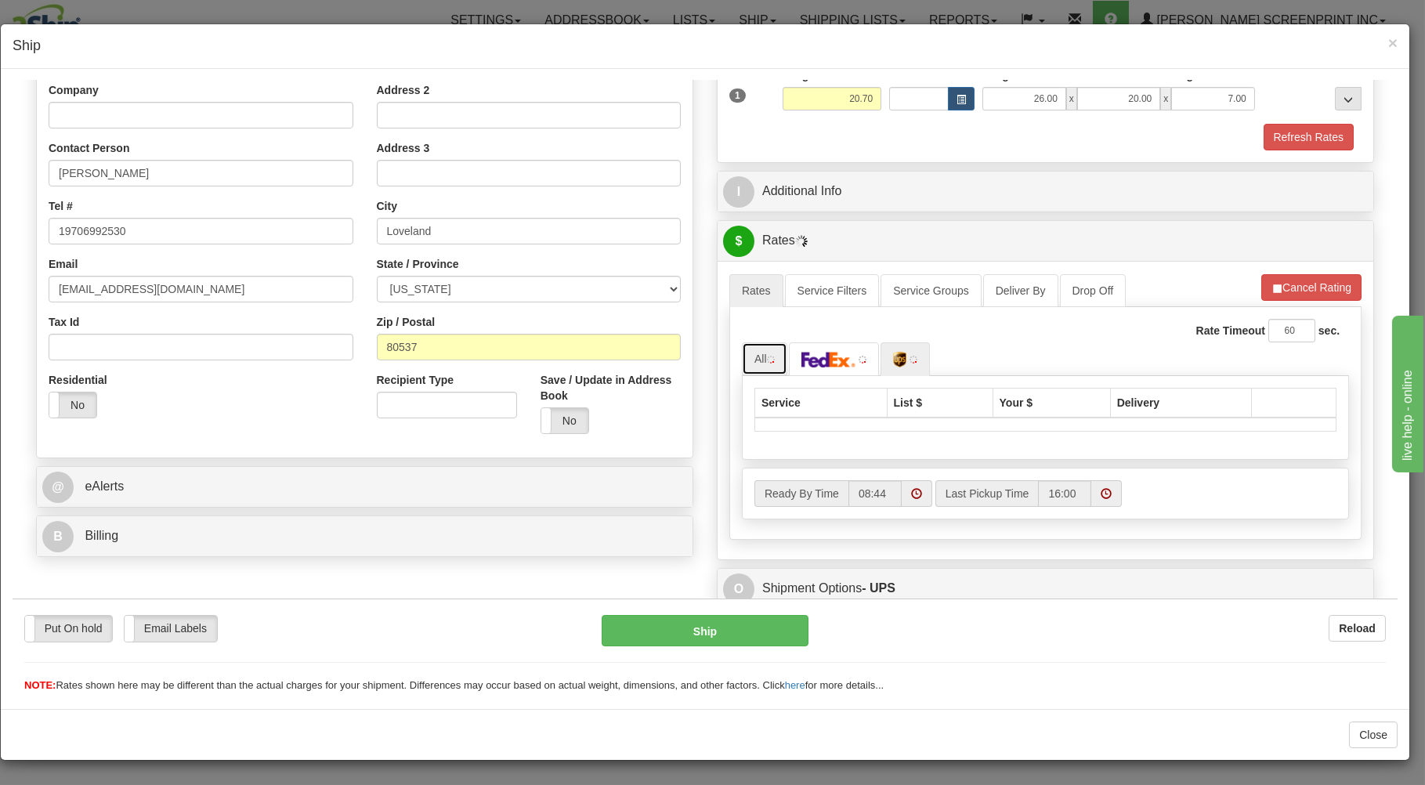
click at [767, 360] on img at bounding box center [771, 359] width 8 height 8
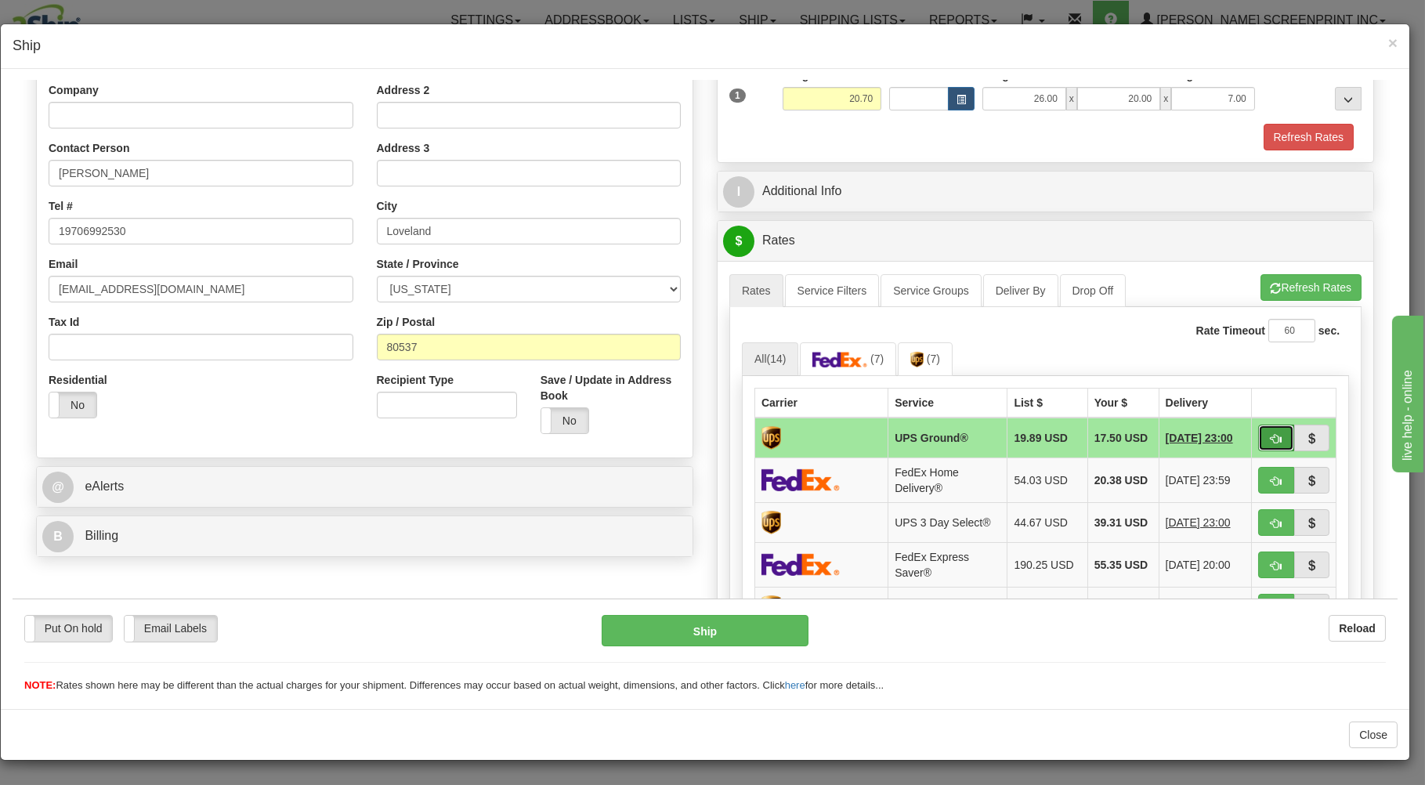
click at [1270, 433] on span "button" at bounding box center [1275, 438] width 11 height 10
type input "03"
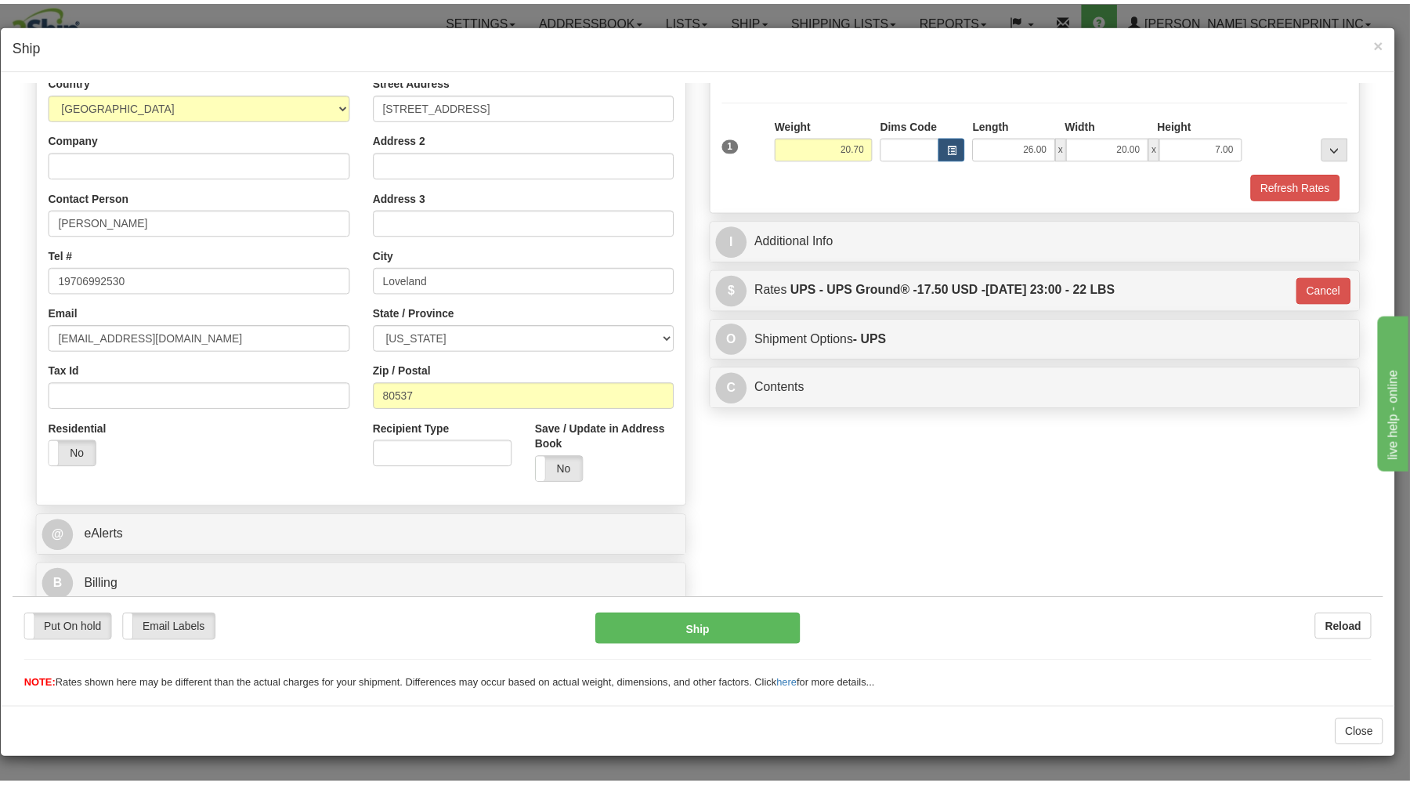
scroll to position [206, 0]
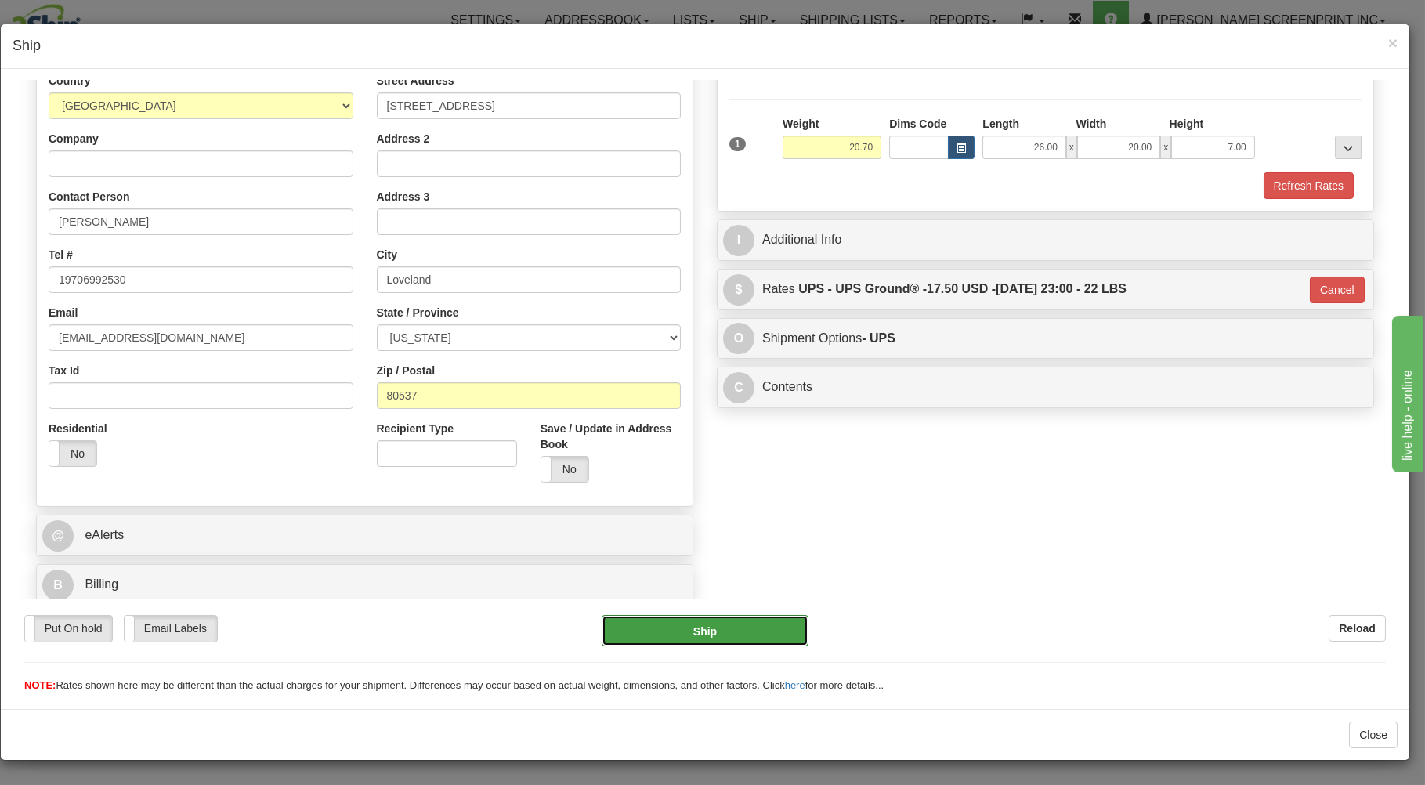
click at [775, 630] on button "Ship" at bounding box center [706, 629] width 208 height 31
